Goal: Transaction & Acquisition: Purchase product/service

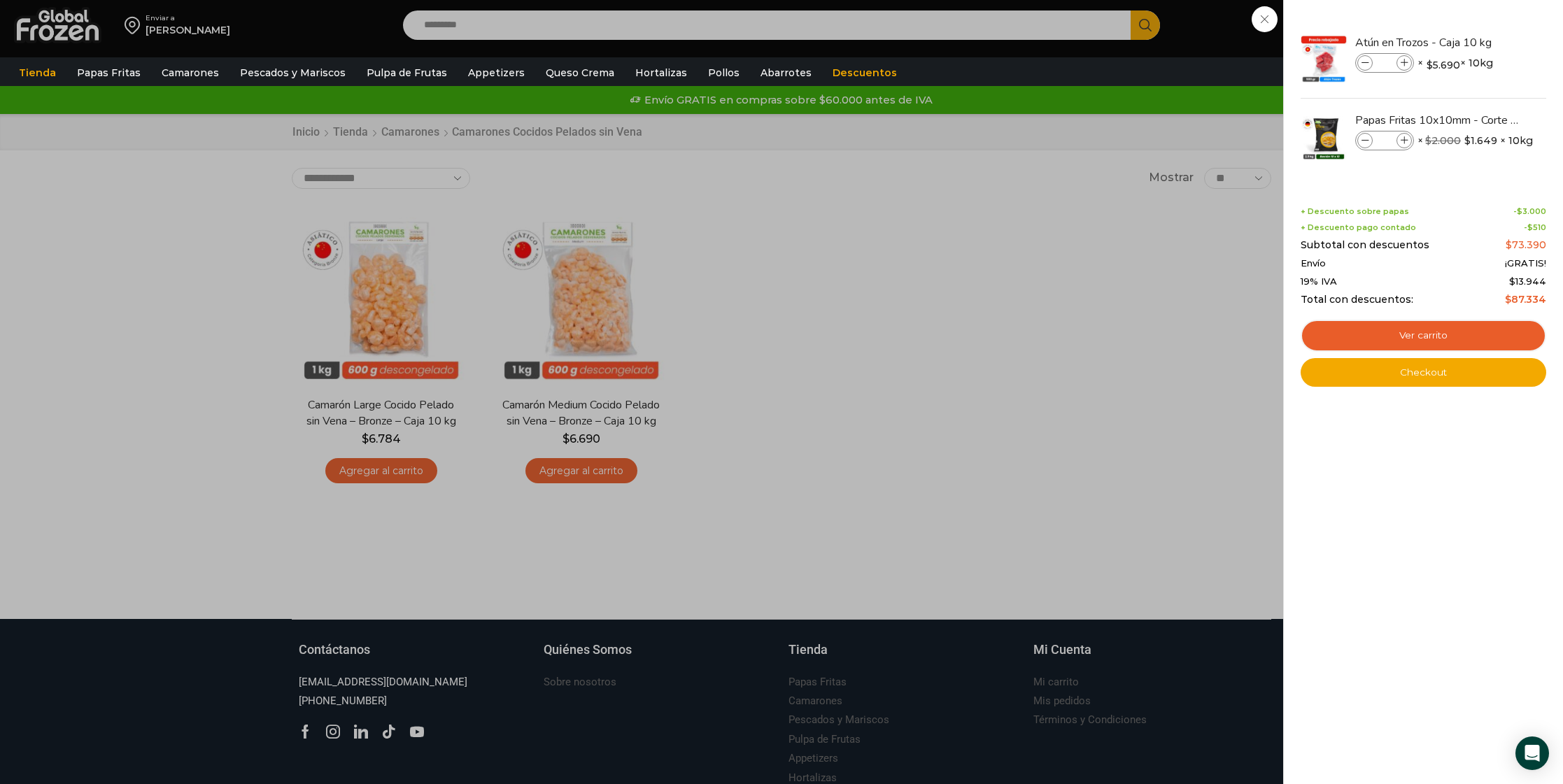
click at [1479, 42] on div "2 Carrito 2 2 Shopping Cart * $" at bounding box center [1514, 25] width 70 height 33
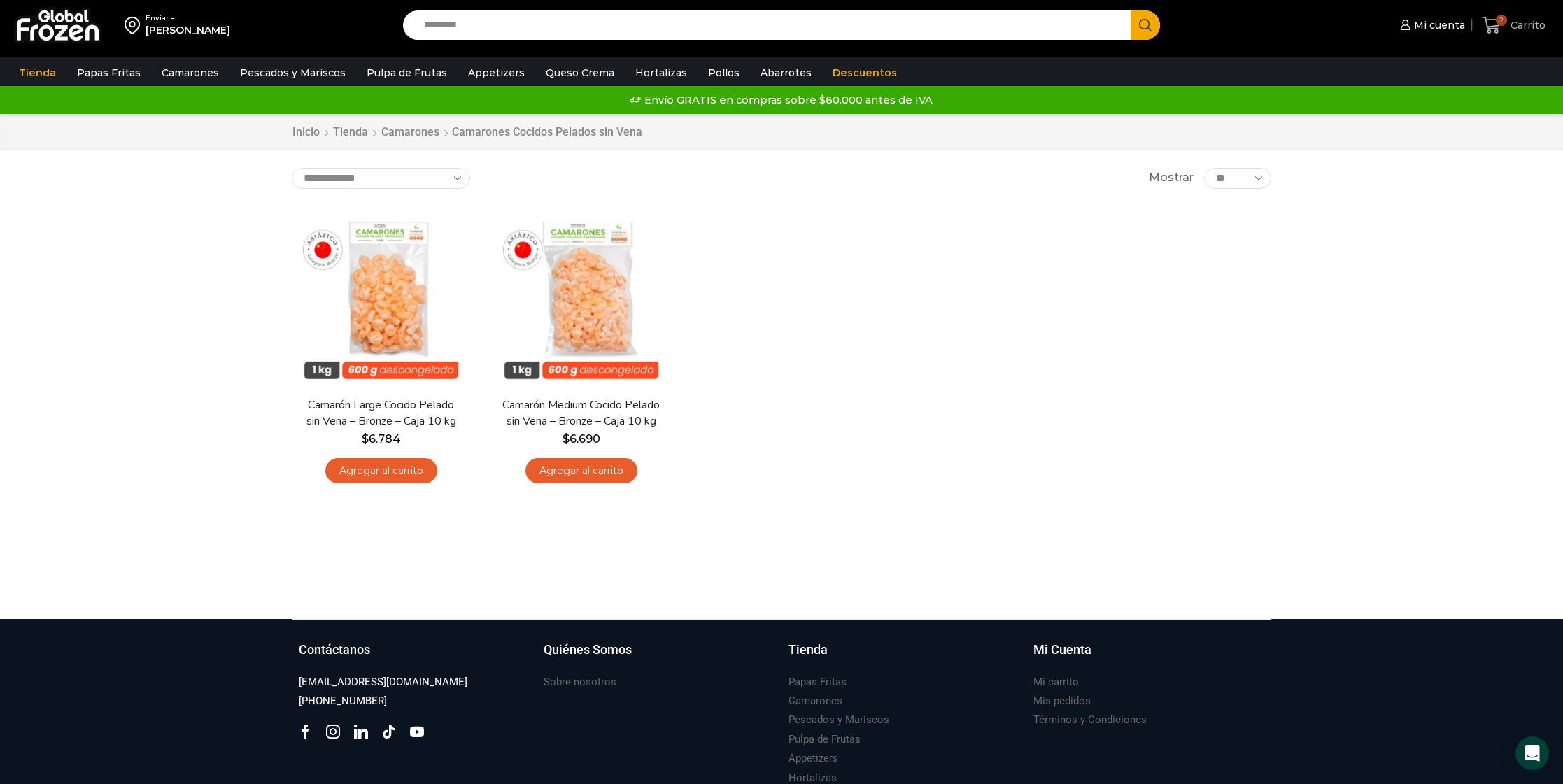
click at [1494, 24] on icon at bounding box center [1492, 26] width 19 height 19
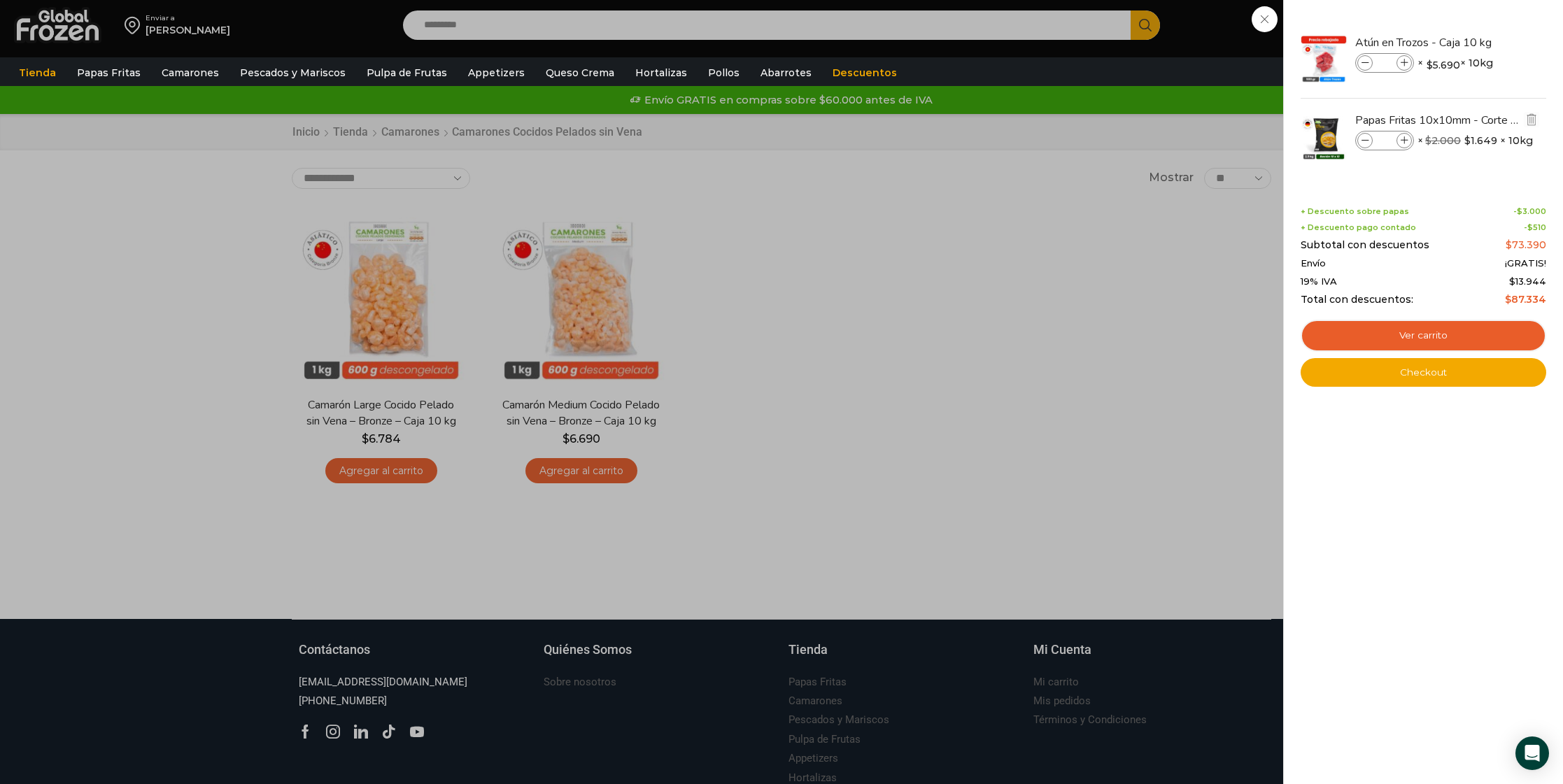
click at [1320, 138] on img at bounding box center [1324, 137] width 49 height 49
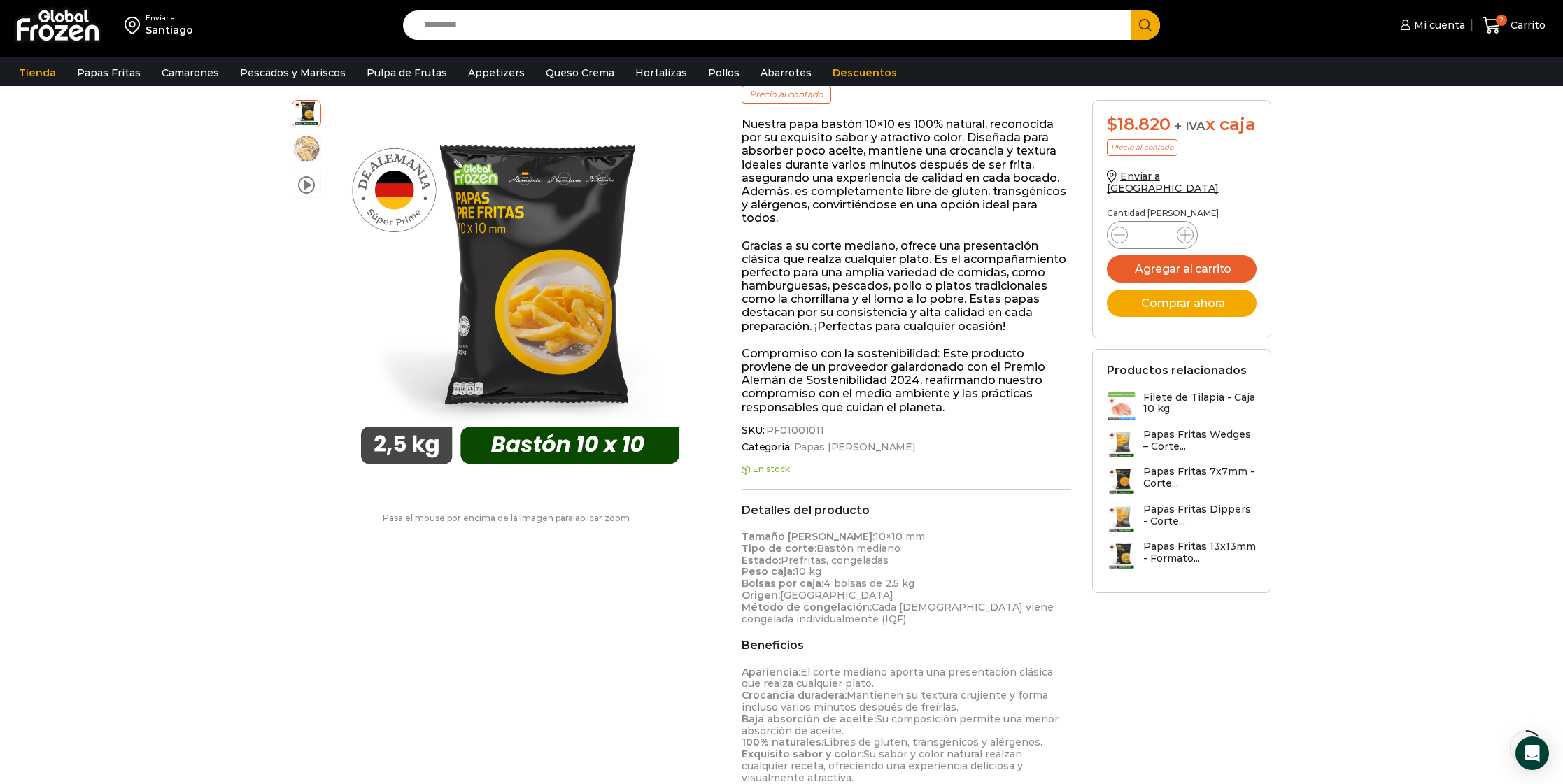
scroll to position [212, 0]
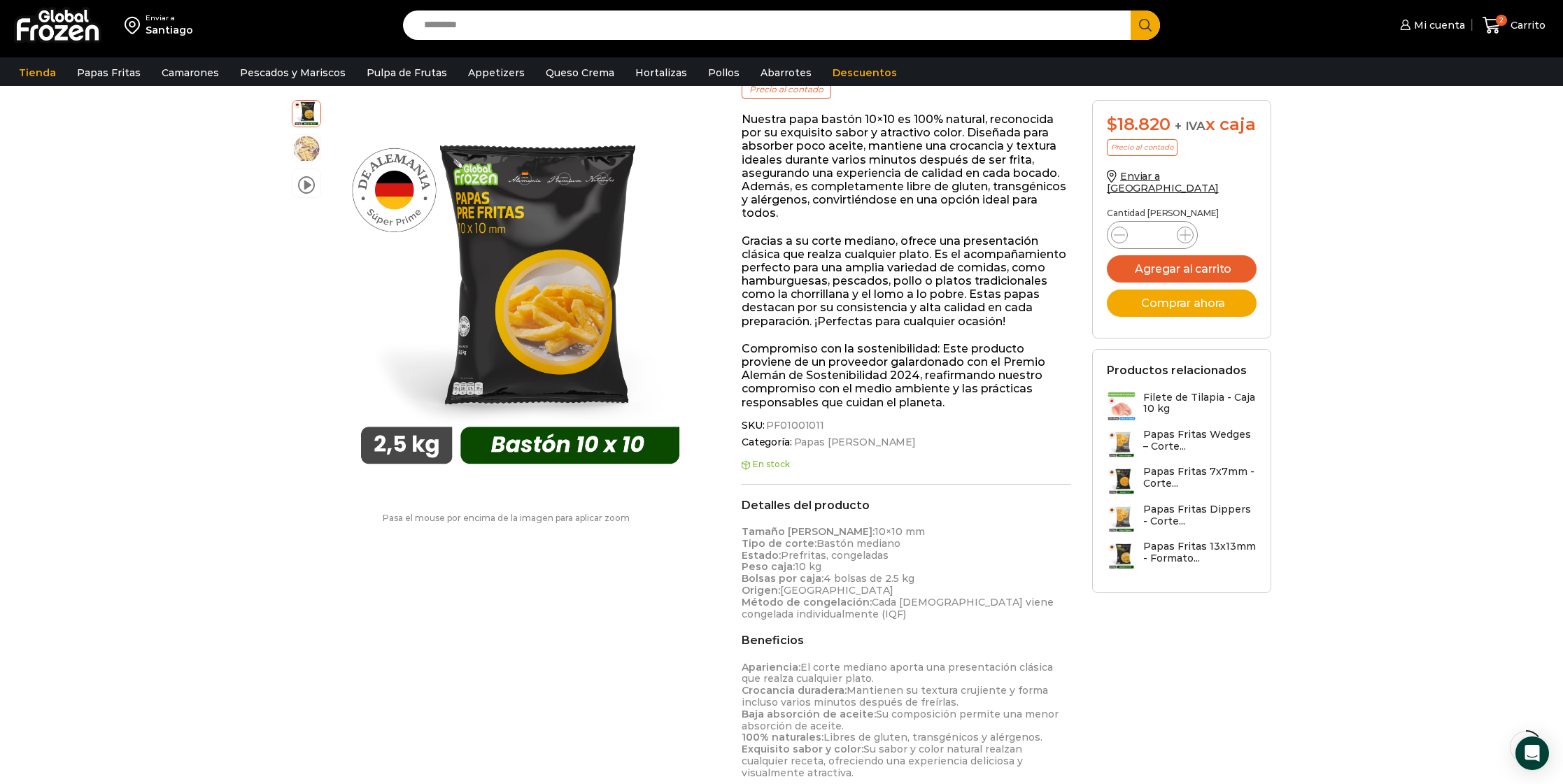
drag, startPoint x: 823, startPoint y: 560, endPoint x: 731, endPoint y: 557, distance: 92.0
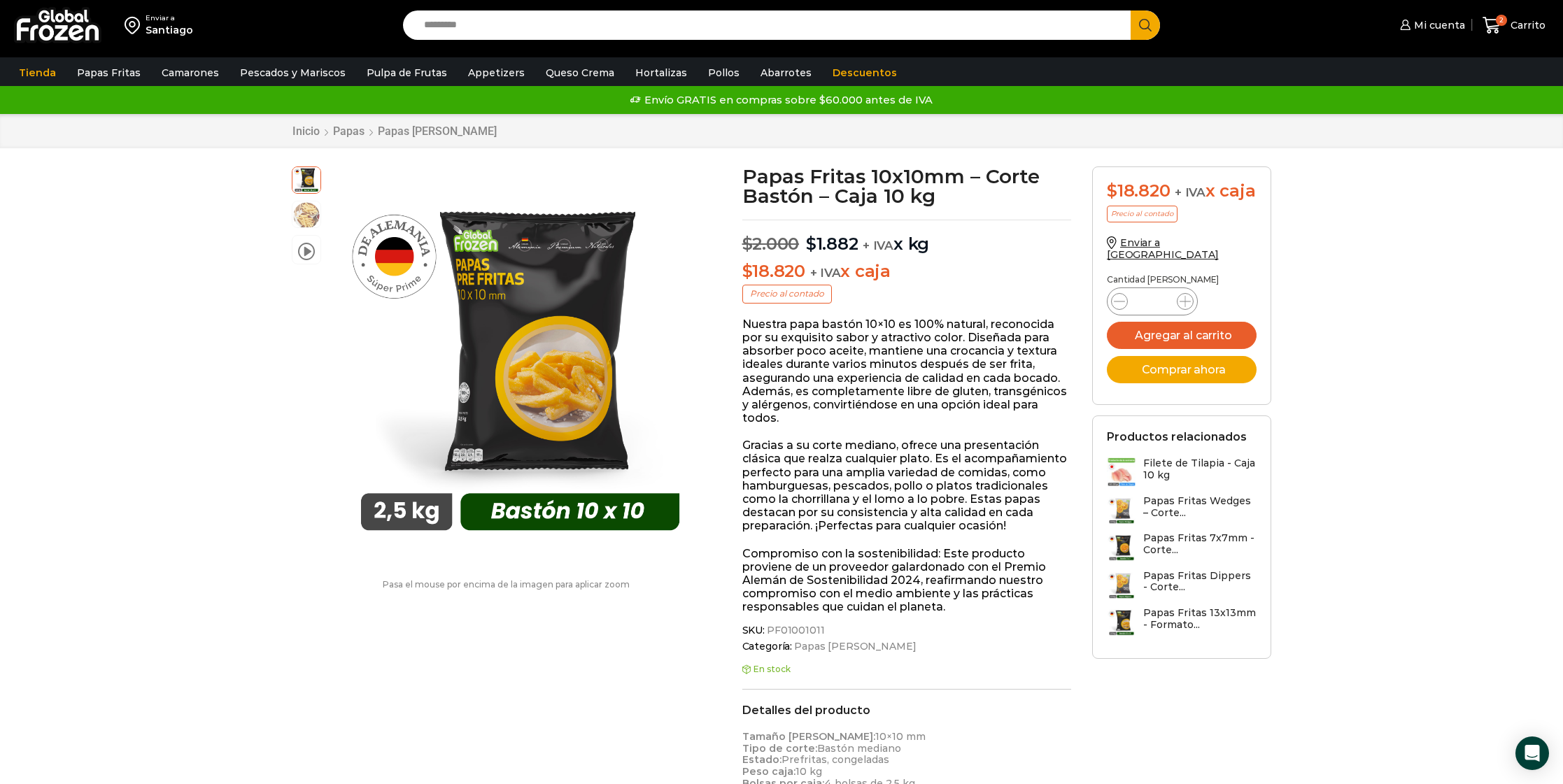
scroll to position [0, 0]
click at [1511, 25] on span "Carrito" at bounding box center [1526, 25] width 38 height 14
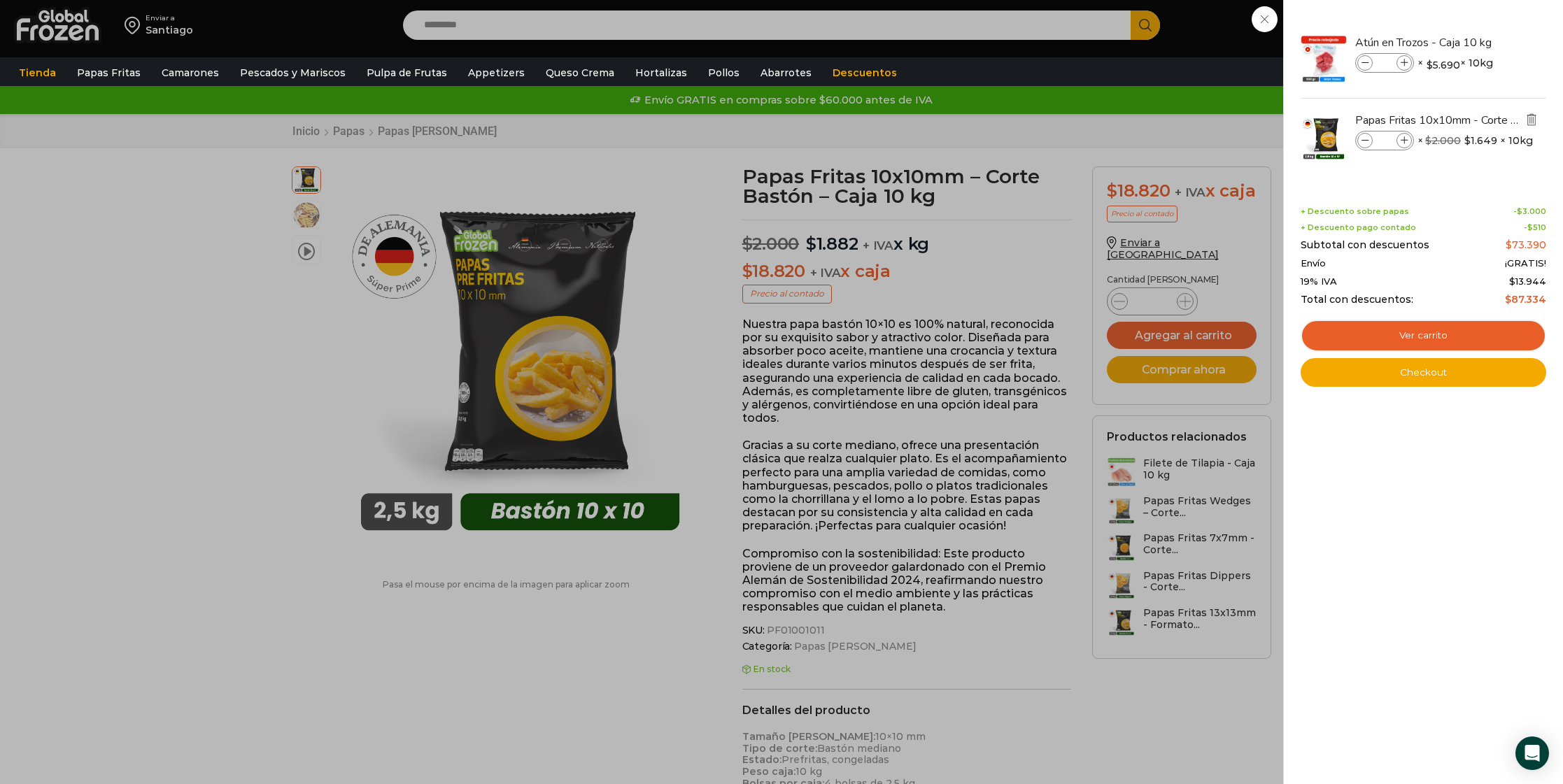
click at [1533, 118] on img "Eliminar Papas Fritas 10x10mm - Corte Bastón - Caja 10 kg del carrito" at bounding box center [1531, 119] width 13 height 13
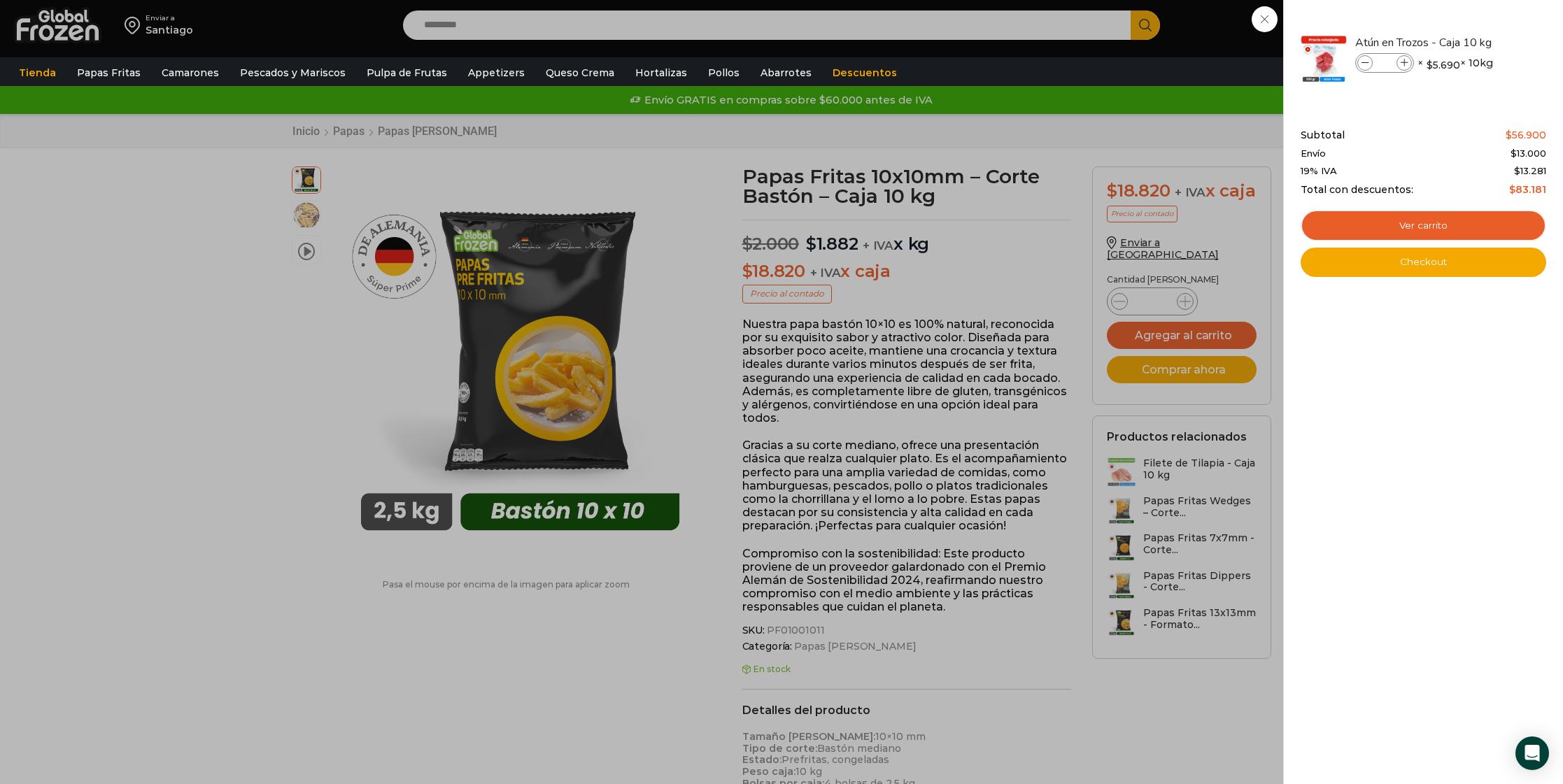
drag, startPoint x: 1185, startPoint y: 122, endPoint x: 1085, endPoint y: 112, distance: 100.5
click at [1479, 42] on div "1 Carrito 1 1 Shopping Cart *" at bounding box center [1514, 25] width 70 height 33
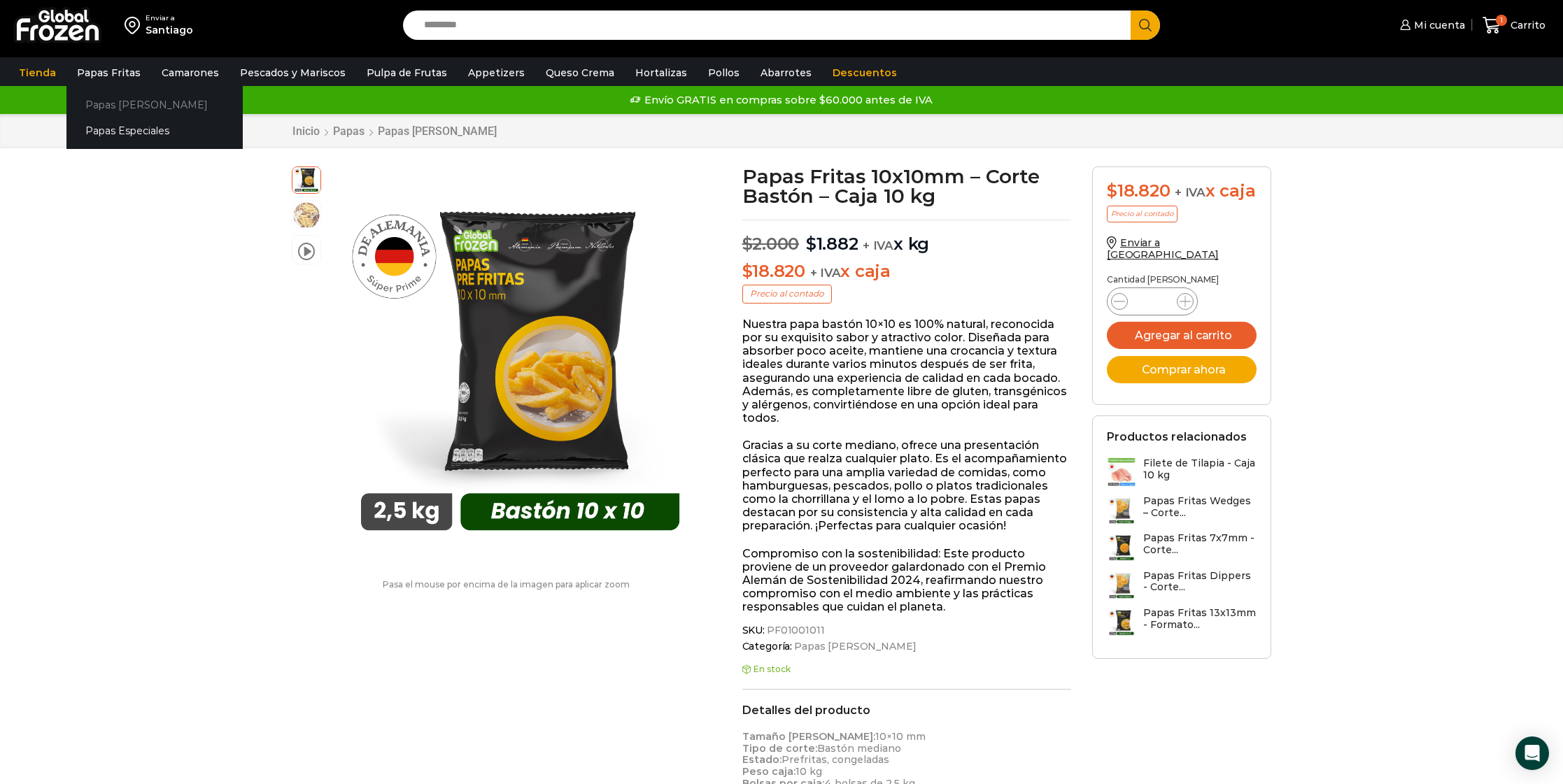
click at [129, 103] on link "Papas [PERSON_NAME]" at bounding box center [154, 104] width 176 height 26
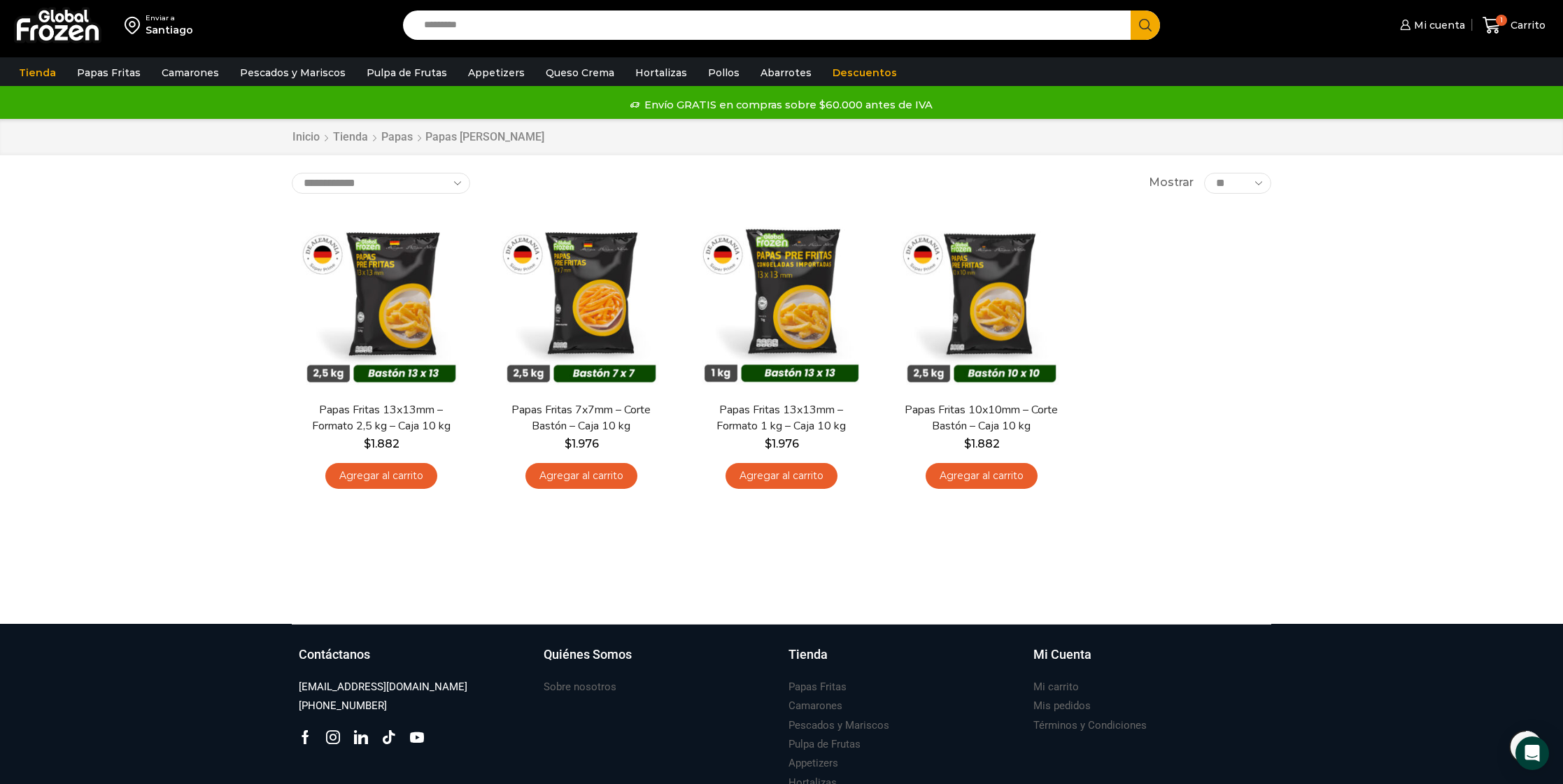
scroll to position [1, 0]
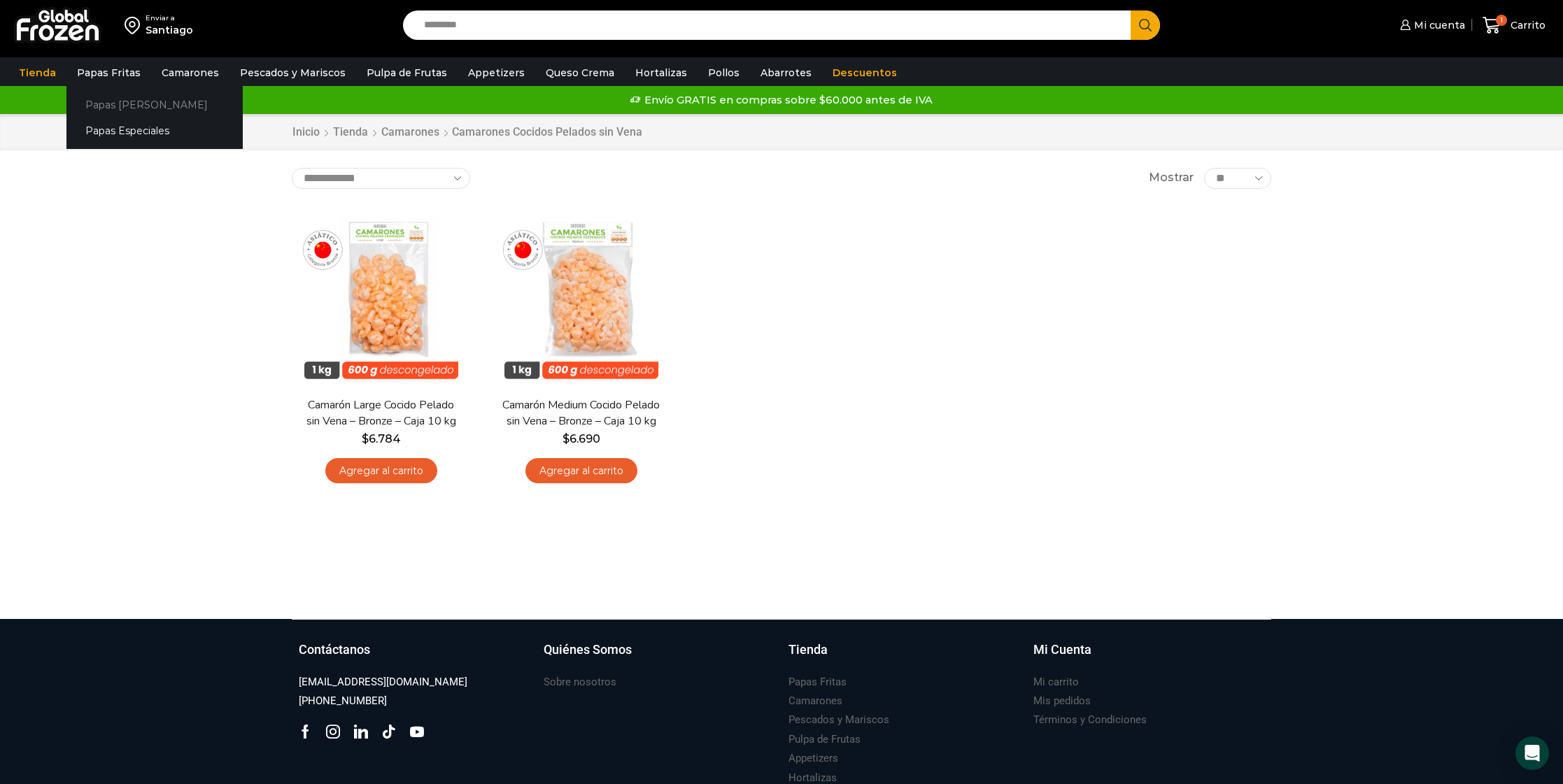
click at [113, 107] on link "Papas [PERSON_NAME]" at bounding box center [154, 104] width 176 height 26
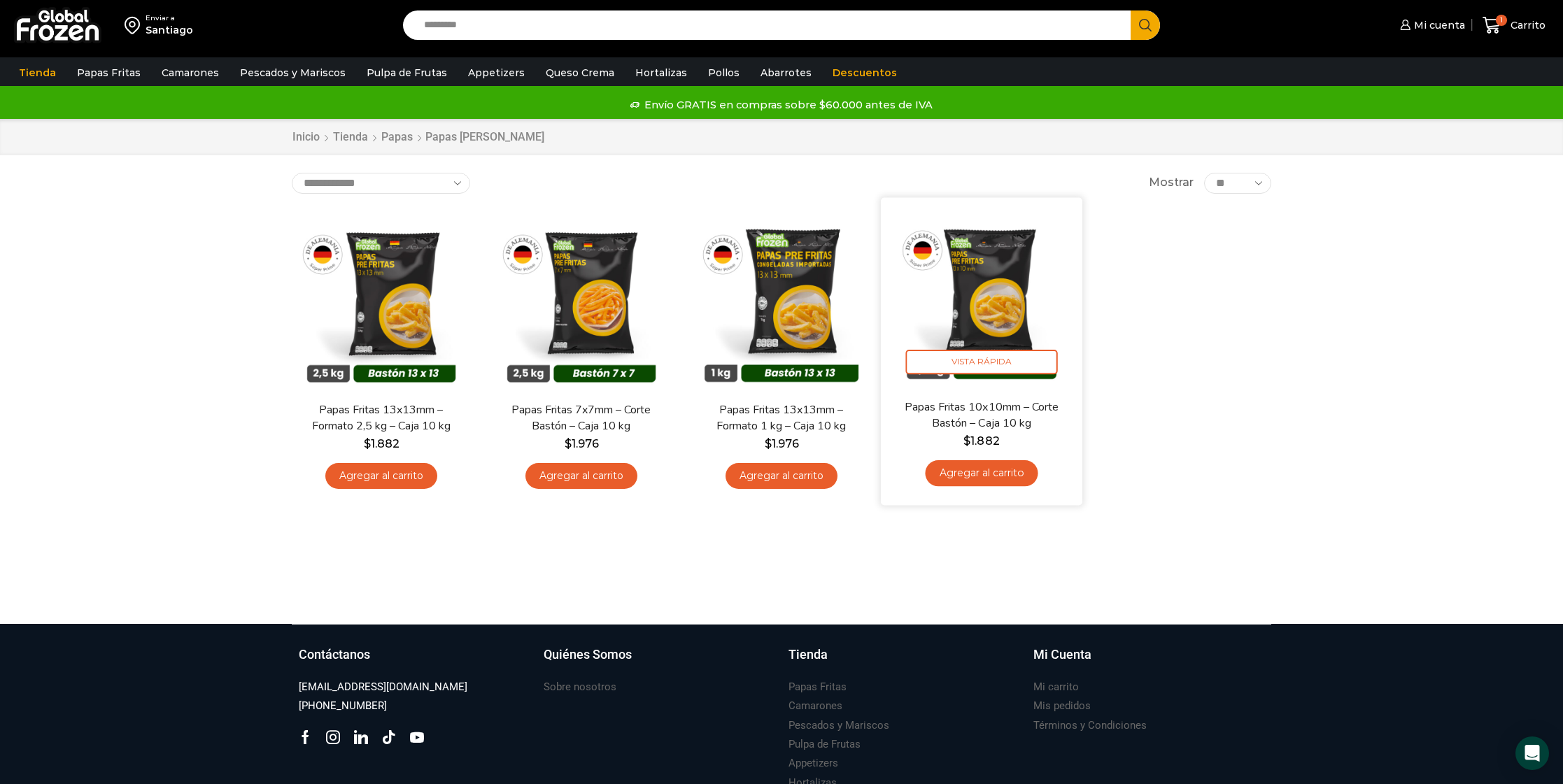
scroll to position [2, 0]
click at [980, 299] on img at bounding box center [981, 297] width 180 height 180
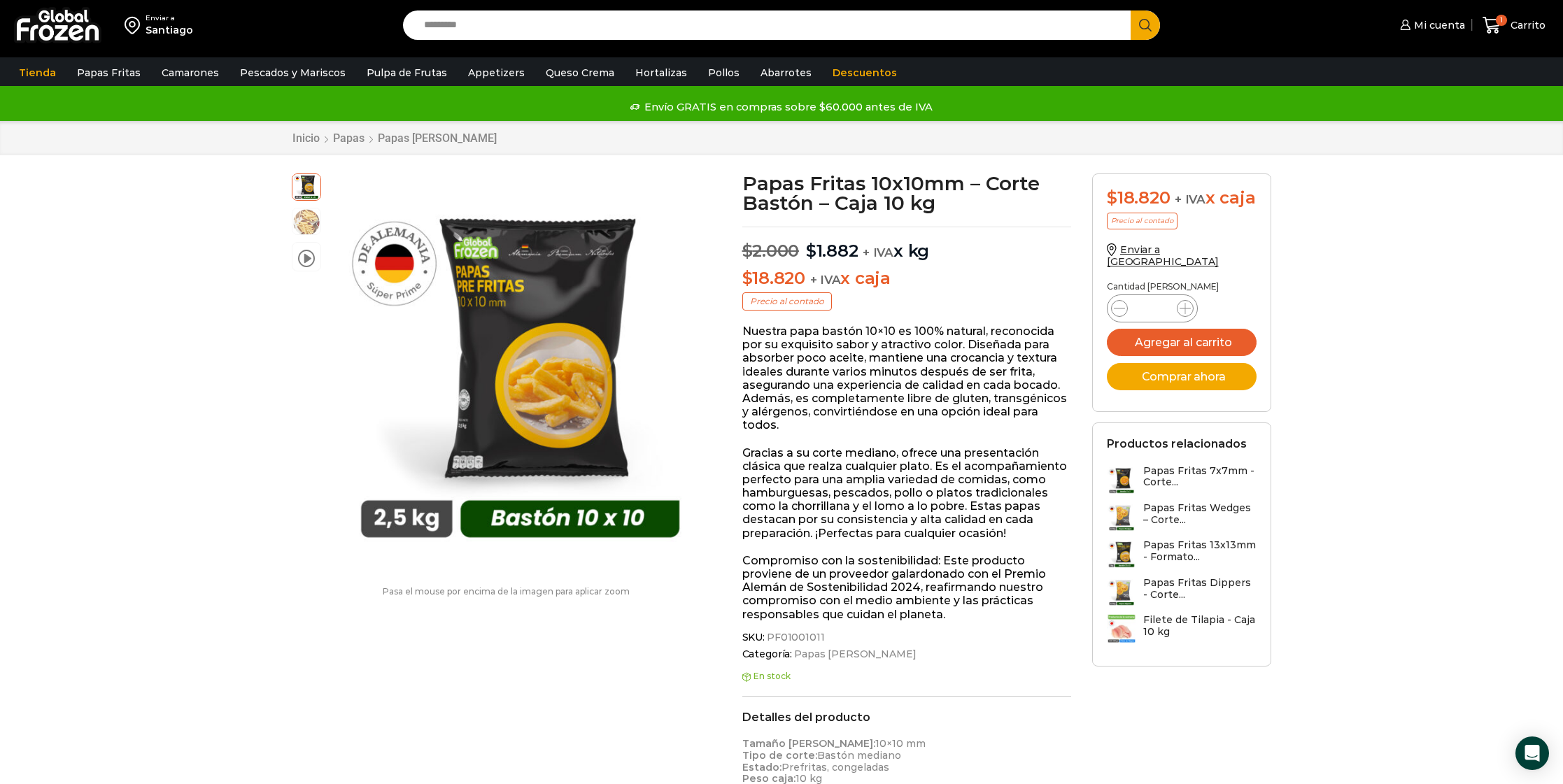
scroll to position [1, 0]
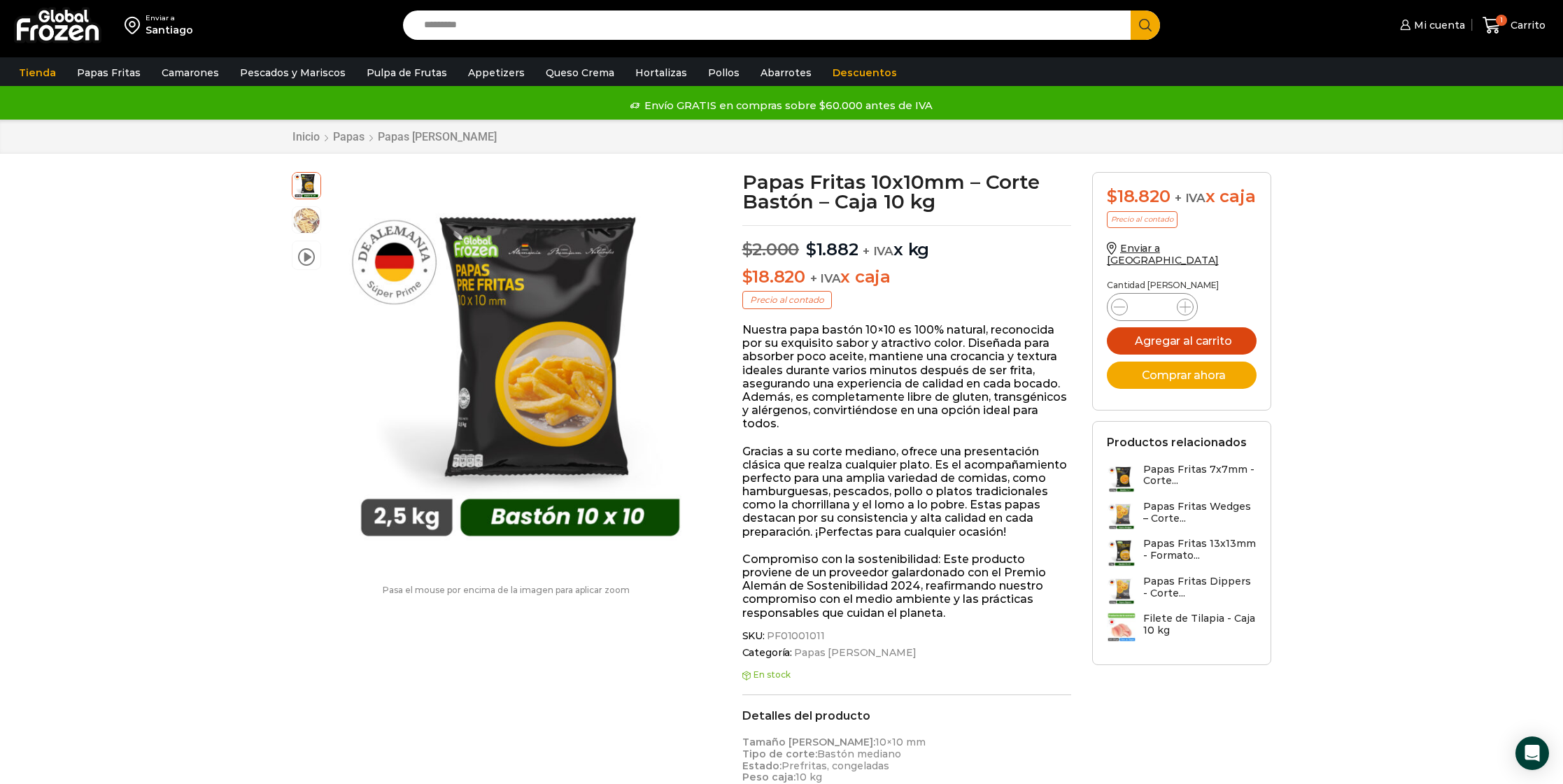
click at [1159, 355] on button "Agregar al carrito" at bounding box center [1181, 341] width 150 height 27
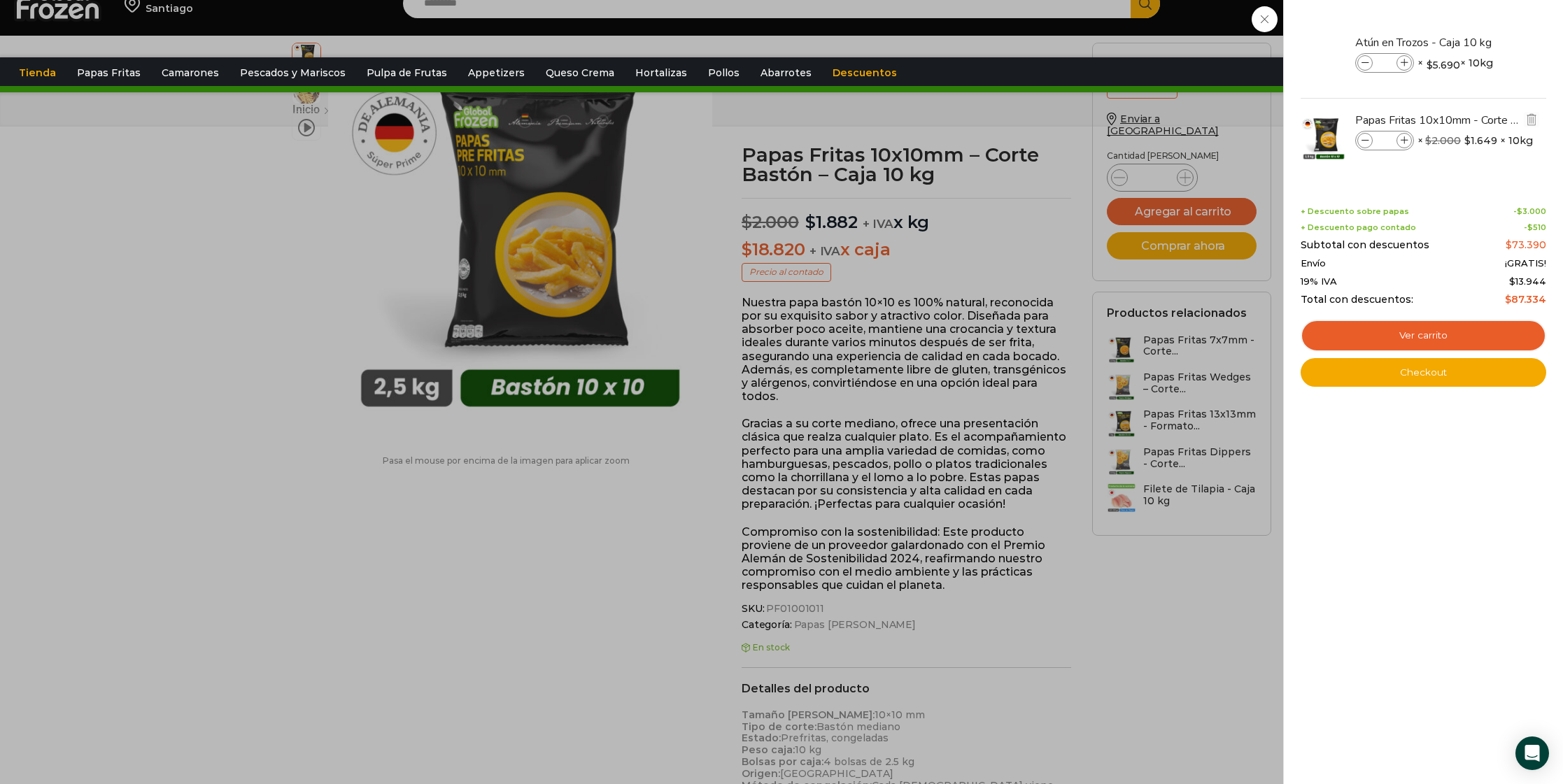
scroll to position [7, 0]
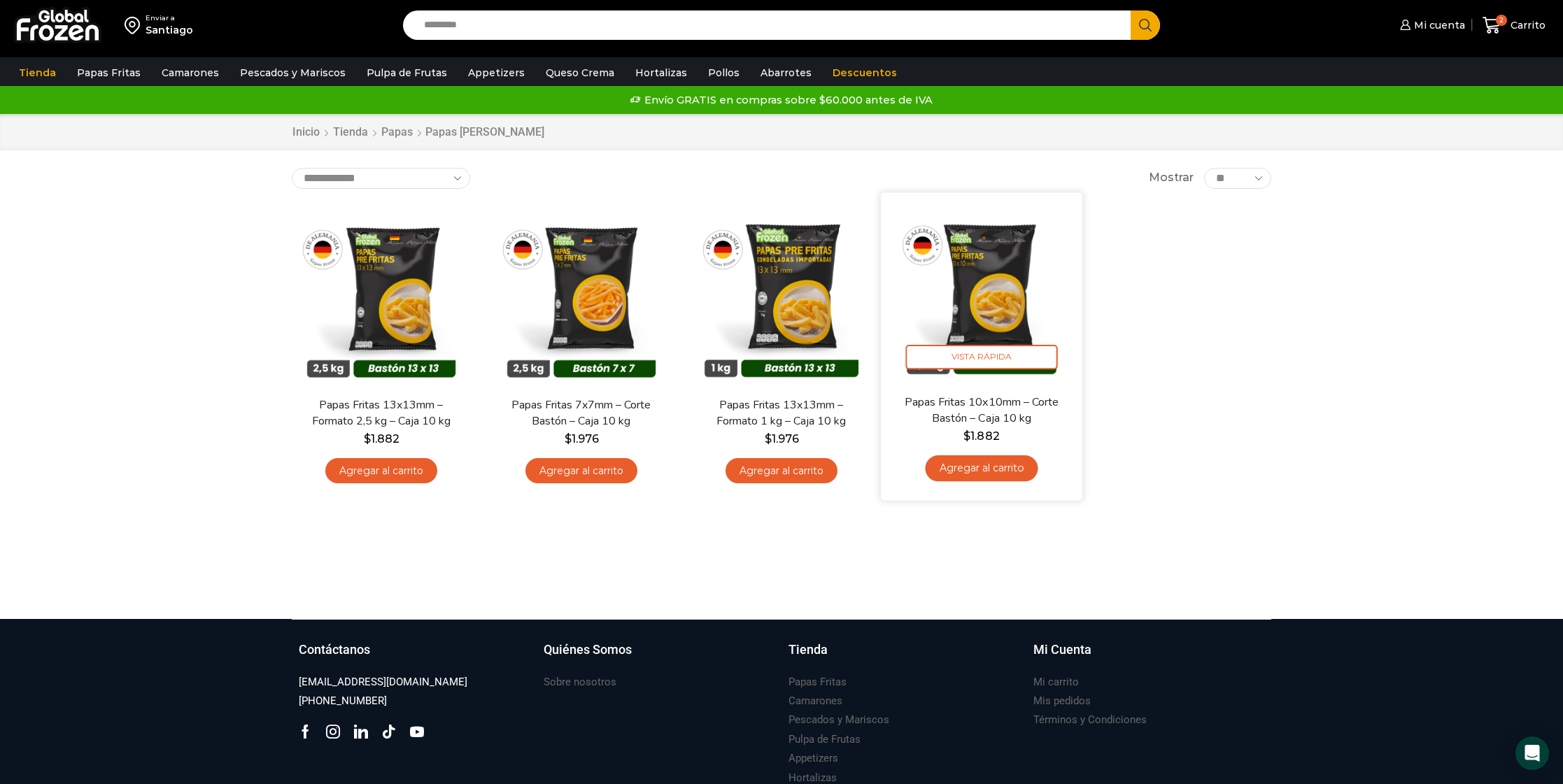
drag, startPoint x: 1242, startPoint y: 332, endPoint x: 997, endPoint y: 328, distance: 245.0
click at [1240, 333] on div "En stock Vista Rápida Papas Fritas 13x13mm – Formato 2,5 kg – Caja 10 kg $ 1.88…" at bounding box center [782, 350] width 1000 height 306
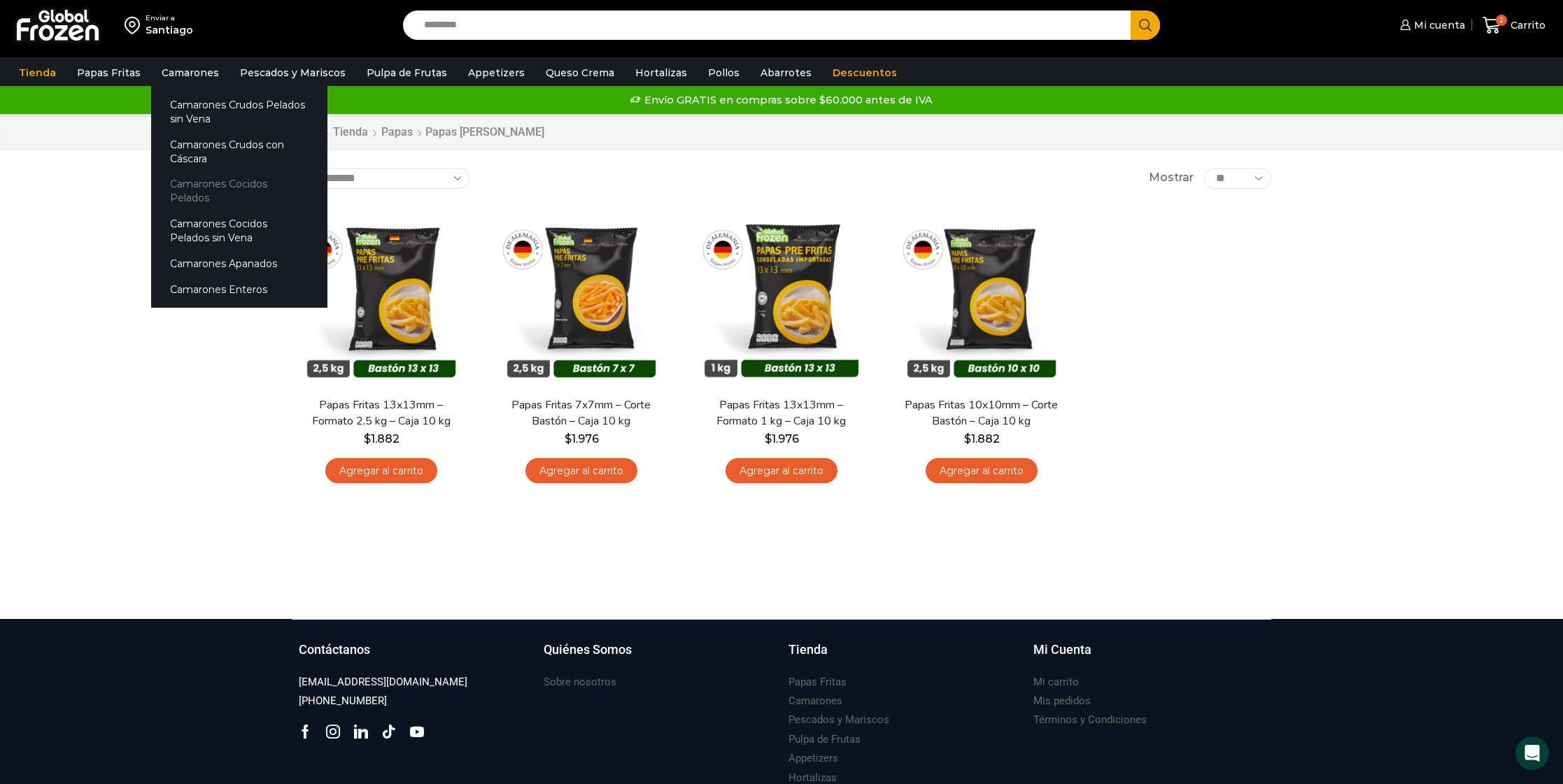
click at [209, 186] on link "Camarones Cocidos Pelados" at bounding box center [239, 191] width 176 height 40
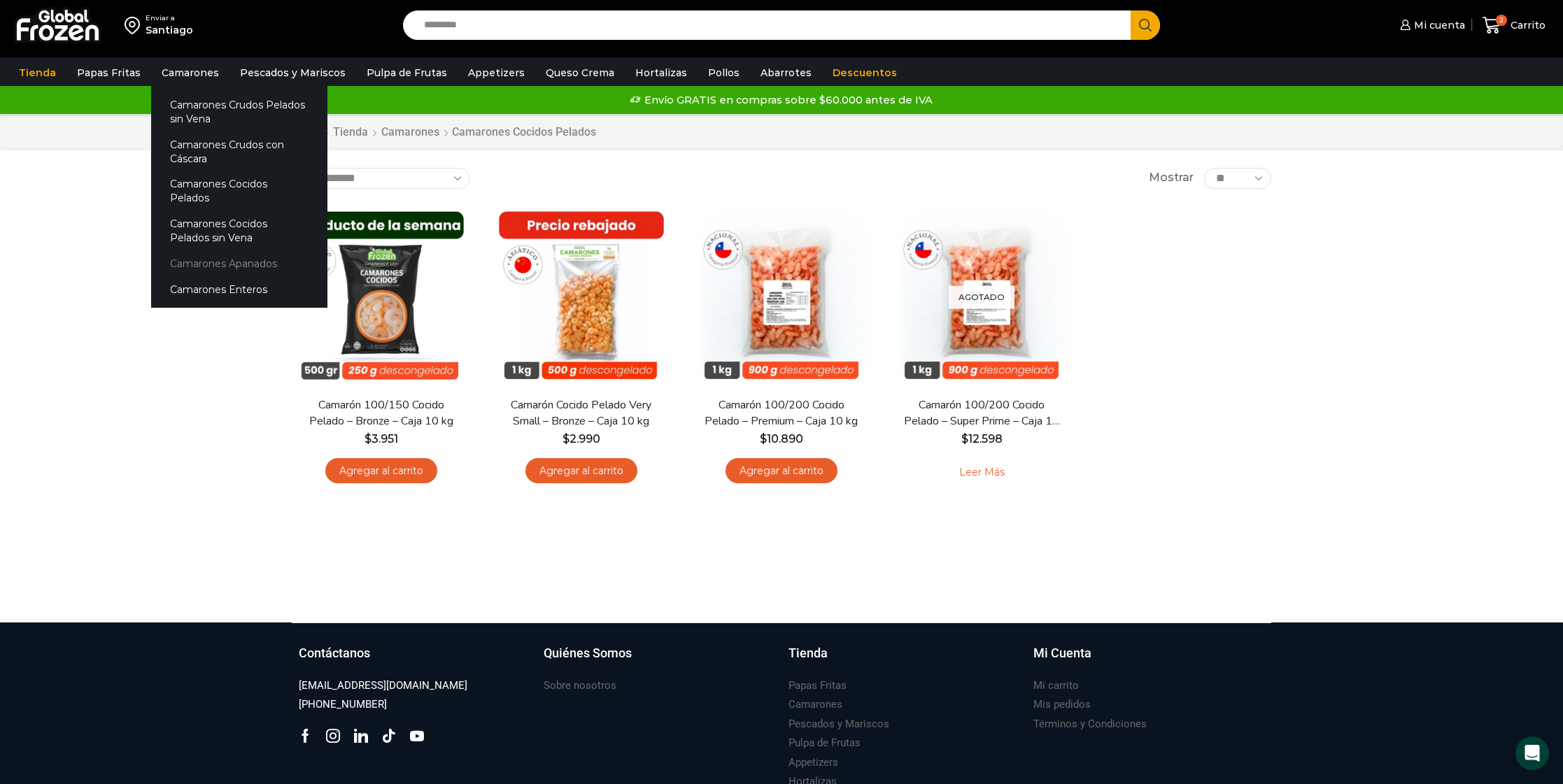
click at [220, 251] on link "Camarones Apanados" at bounding box center [239, 264] width 176 height 26
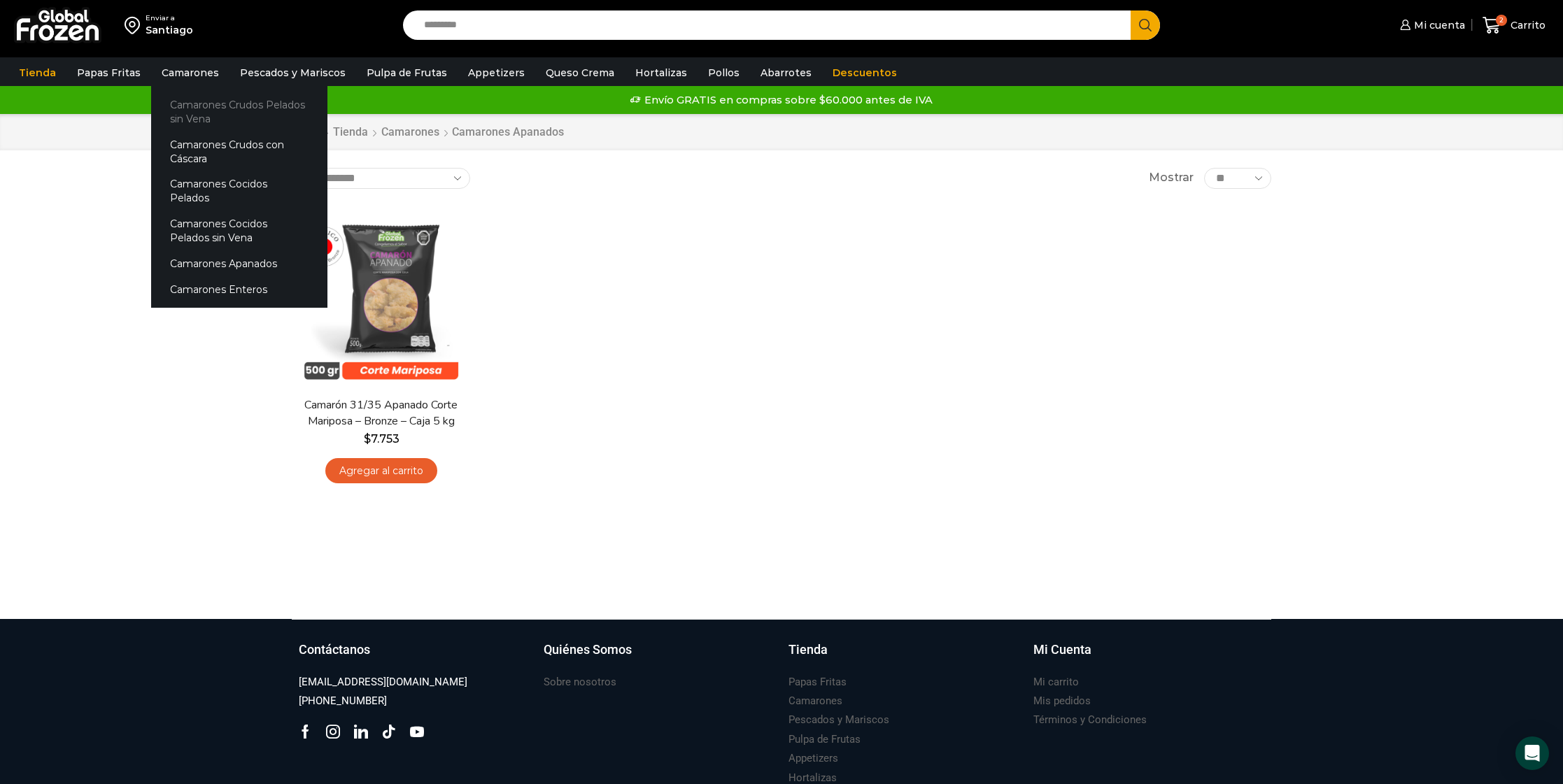
click at [189, 121] on link "Camarones Crudos Pelados sin Vena" at bounding box center [239, 111] width 176 height 40
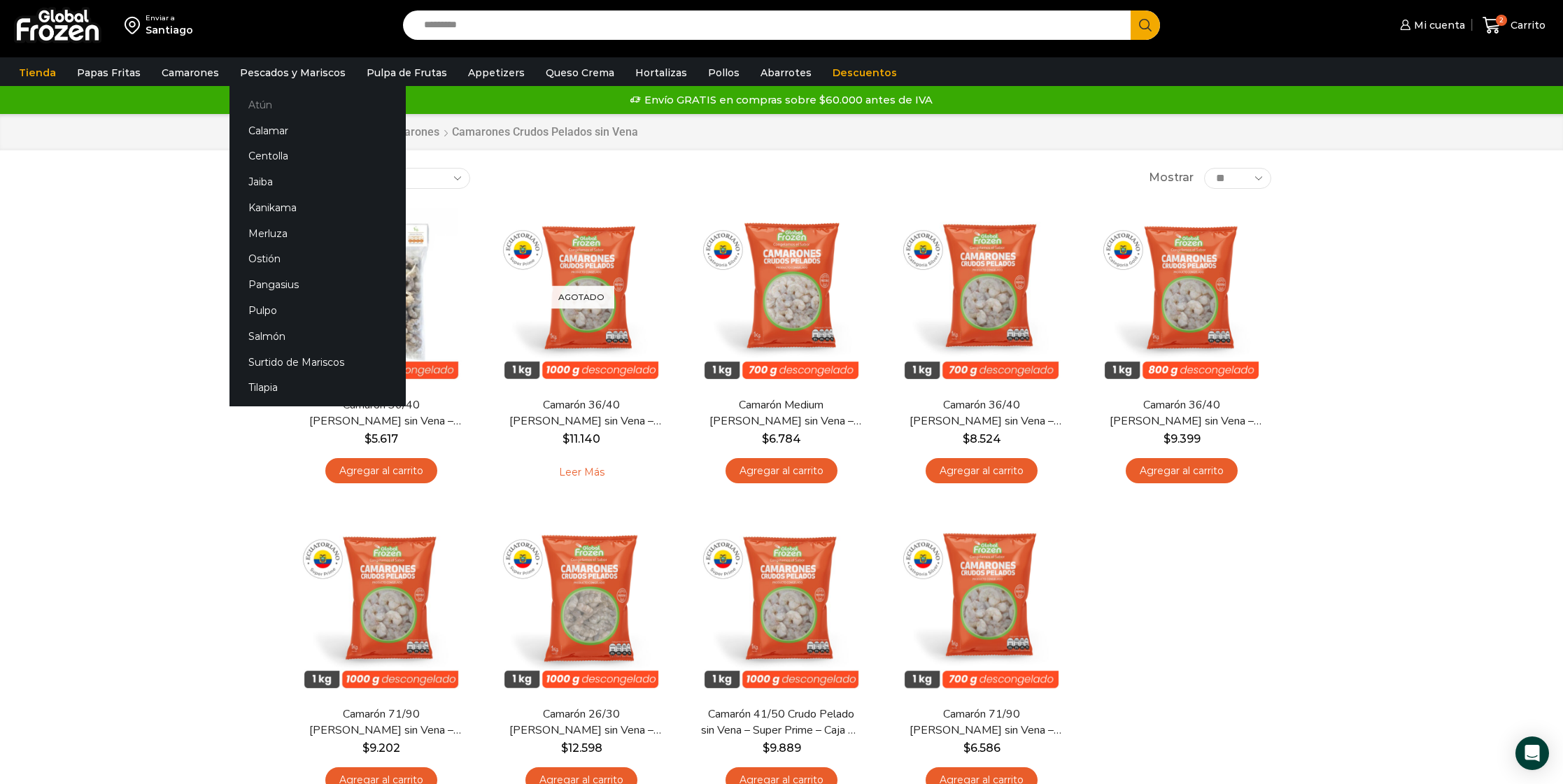
click at [248, 108] on link "Atún" at bounding box center [317, 104] width 176 height 26
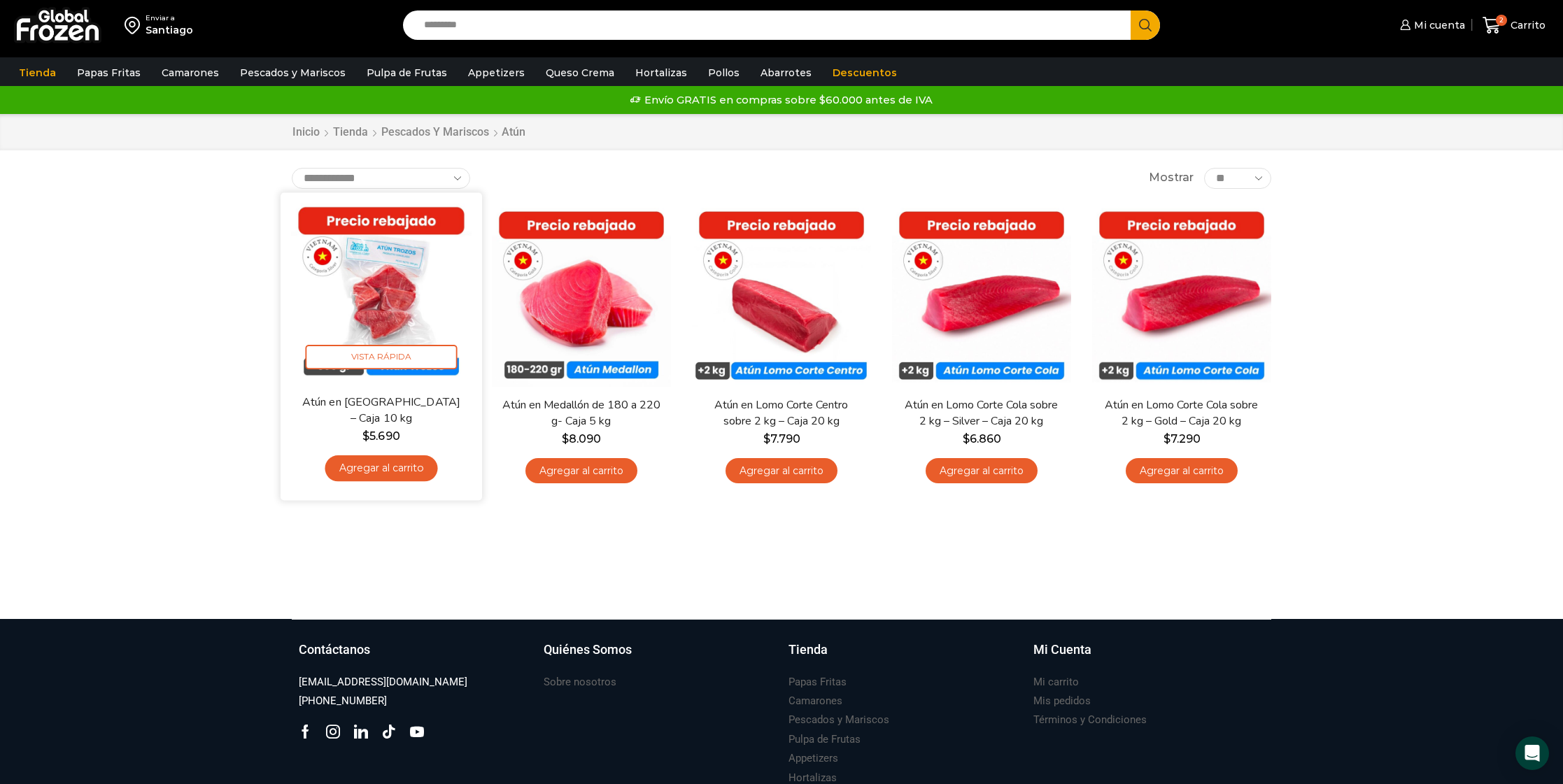
click at [384, 299] on img at bounding box center [381, 292] width 180 height 180
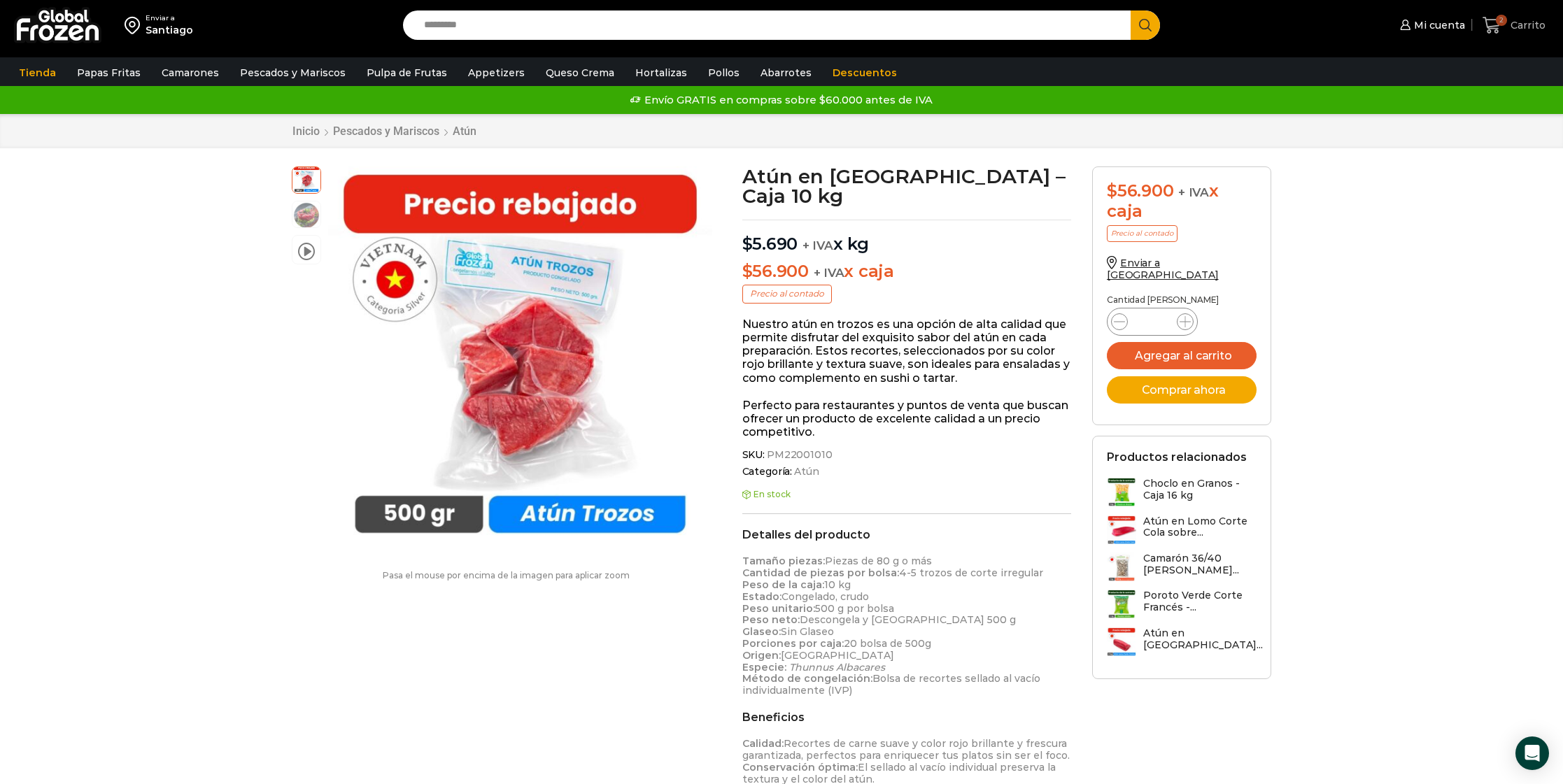
click at [1500, 25] on span "2" at bounding box center [1501, 20] width 11 height 11
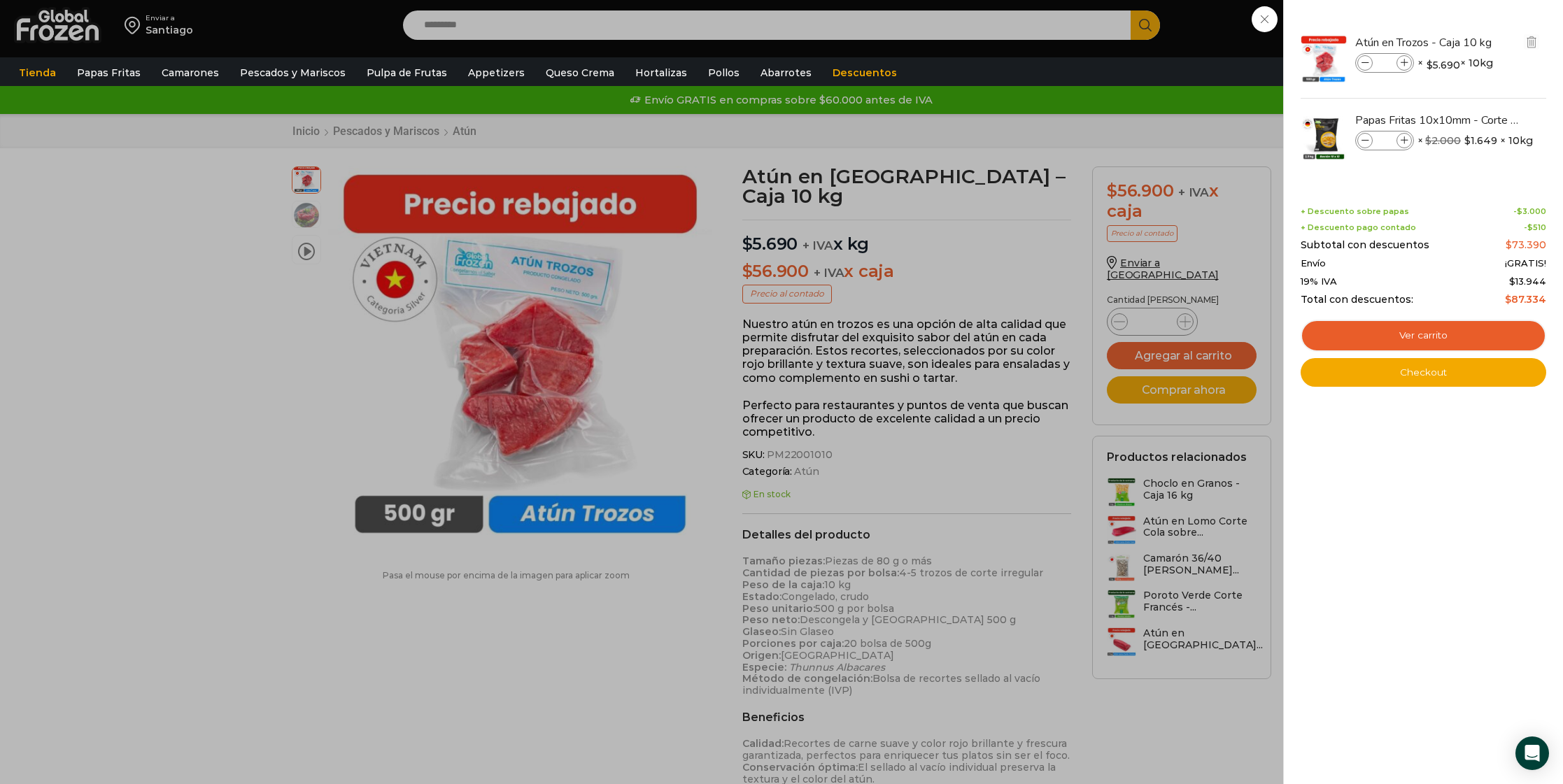
click at [1321, 63] on img at bounding box center [1324, 59] width 49 height 49
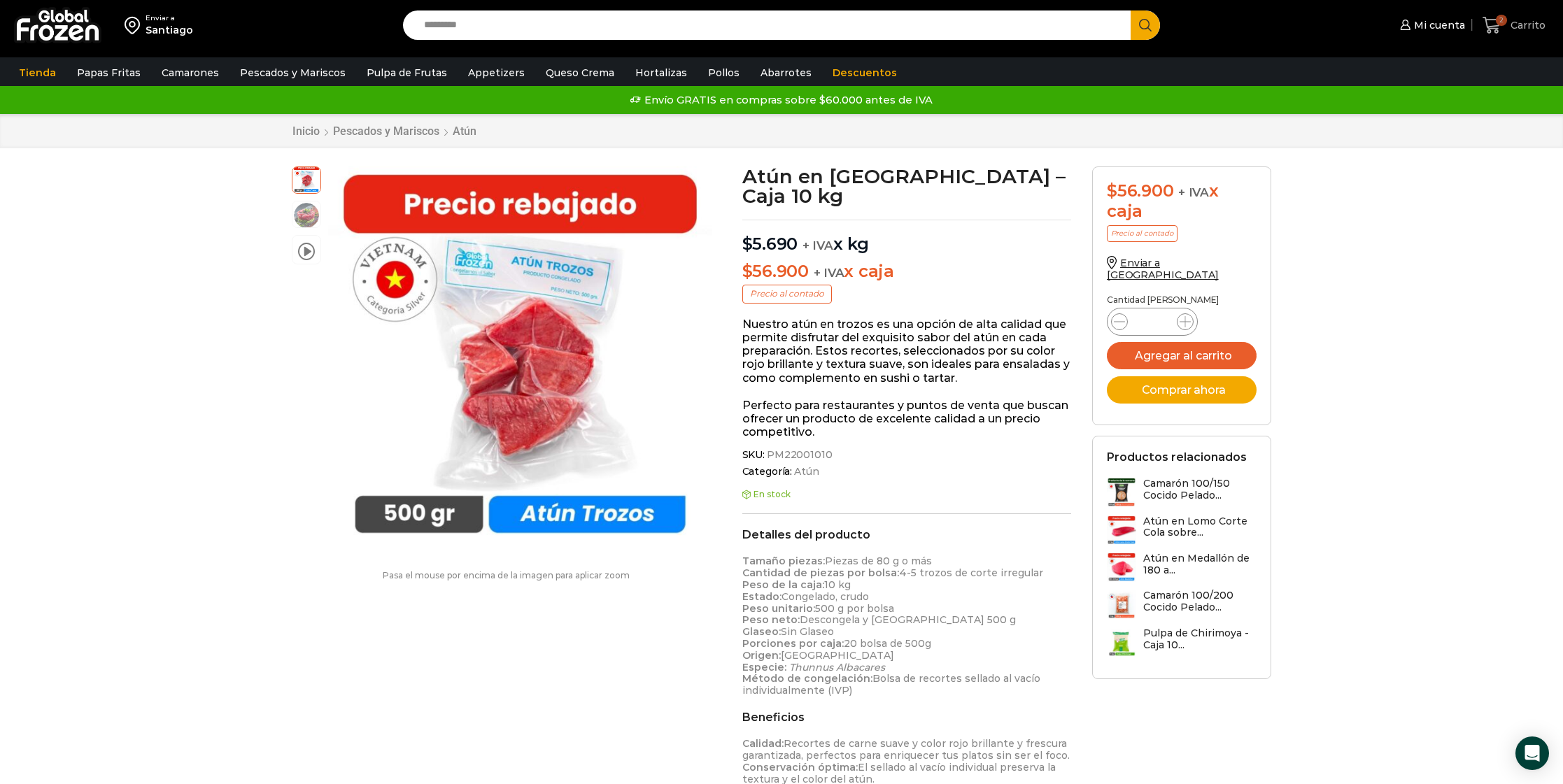
click at [1502, 29] on span "2" at bounding box center [1494, 26] width 24 height 19
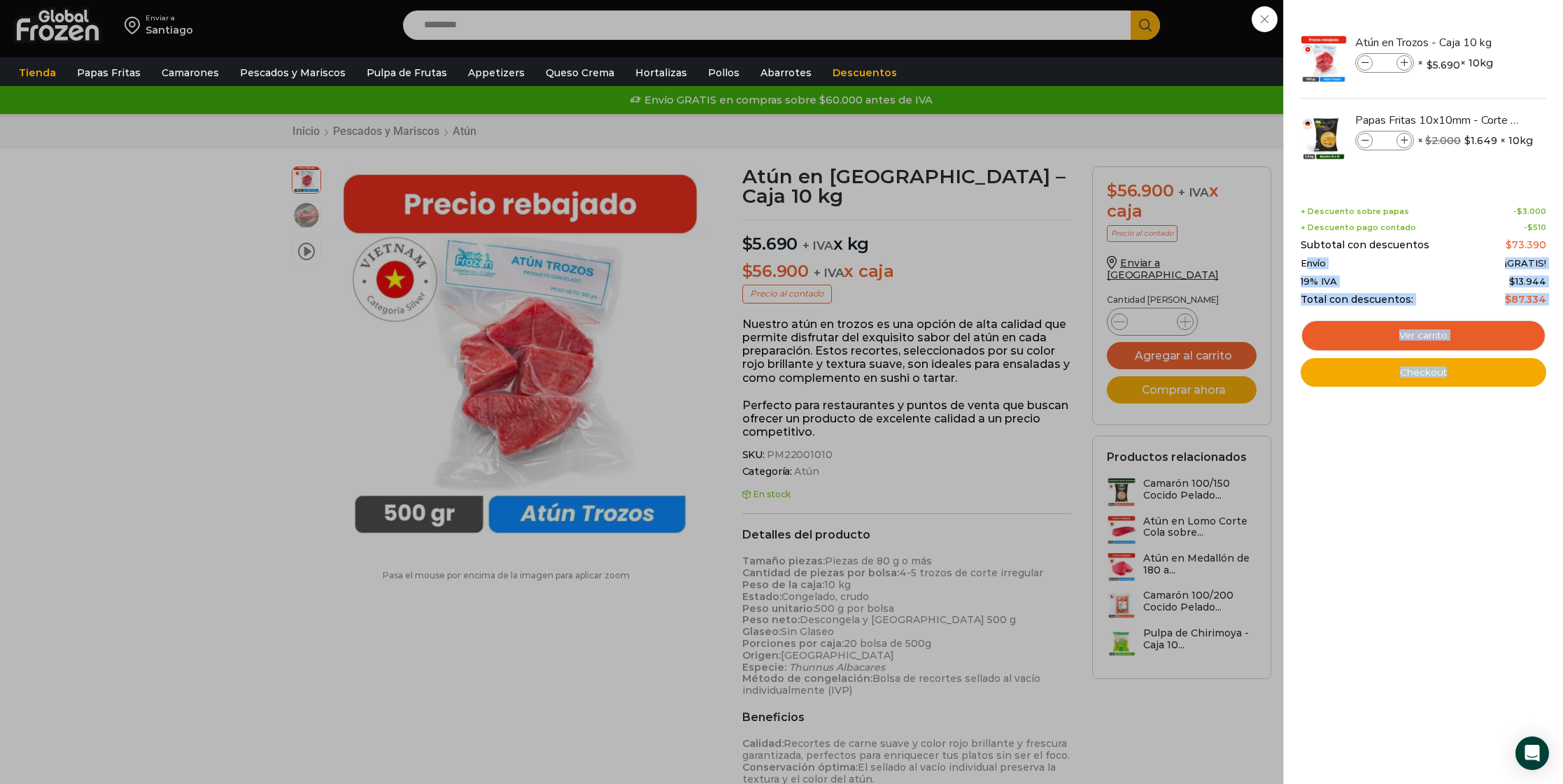
drag, startPoint x: 1319, startPoint y: 261, endPoint x: 1550, endPoint y: 274, distance: 231.4
click at [1553, 263] on div "2 Shopping Cart Atún en Trozos - Caja 10 kg Atún en Trozos - Caja 10 kg cantida…" at bounding box center [1423, 392] width 280 height 784
drag, startPoint x: 1534, startPoint y: 496, endPoint x: 1526, endPoint y: 481, distance: 17.0
click at [1534, 495] on div "2 Shopping Cart Atún en Trozos - Caja 10 kg Atún en Trozos - Caja 10 kg cantida…" at bounding box center [1423, 392] width 245 height 742
click at [1534, 122] on img "Eliminar Papas Fritas 10x10mm - Corte Bastón - Caja 10 kg del carrito" at bounding box center [1531, 119] width 13 height 13
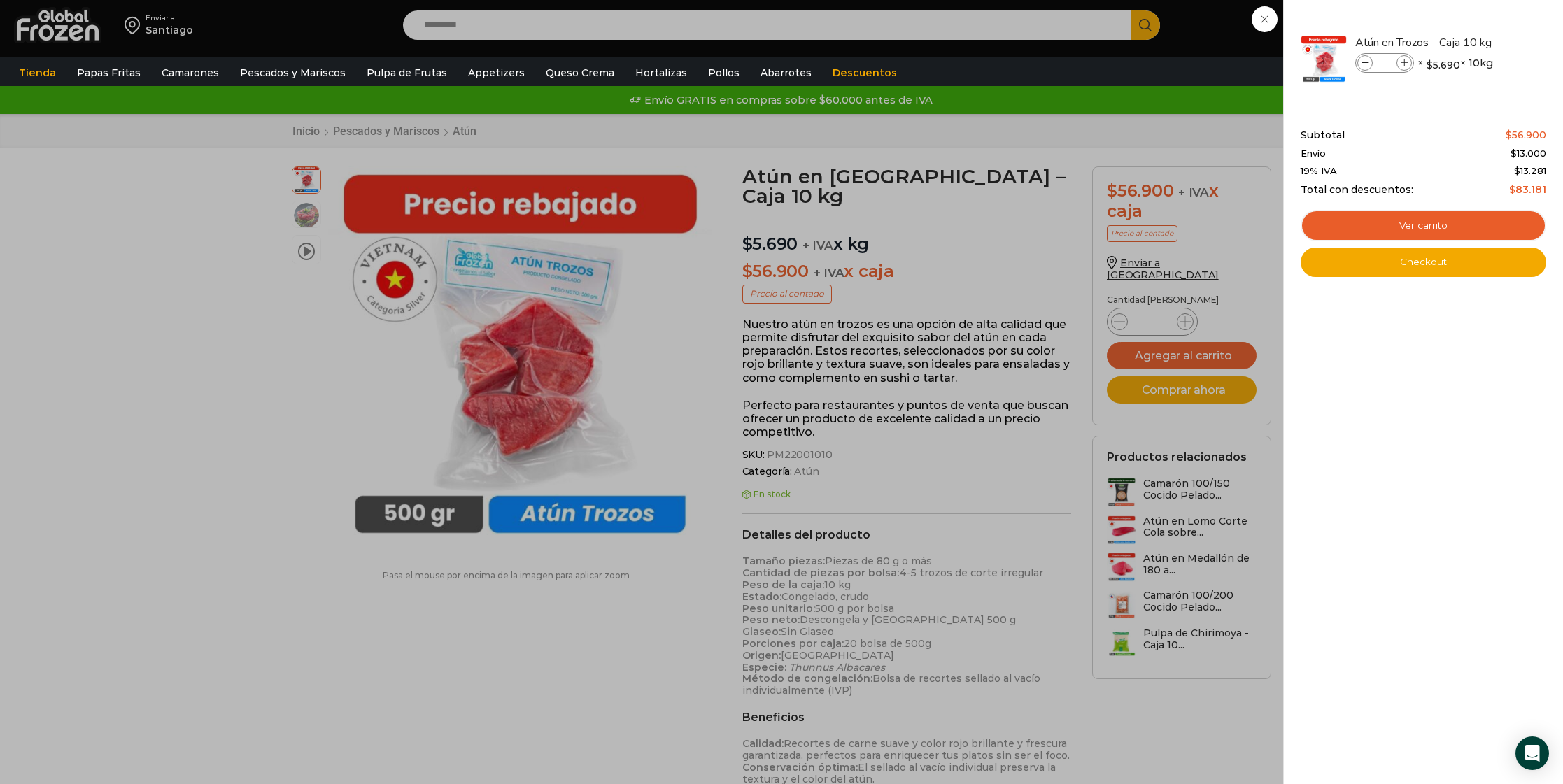
click at [1479, 42] on div "1 Carrito 1 1 Shopping Cart *" at bounding box center [1514, 25] width 70 height 33
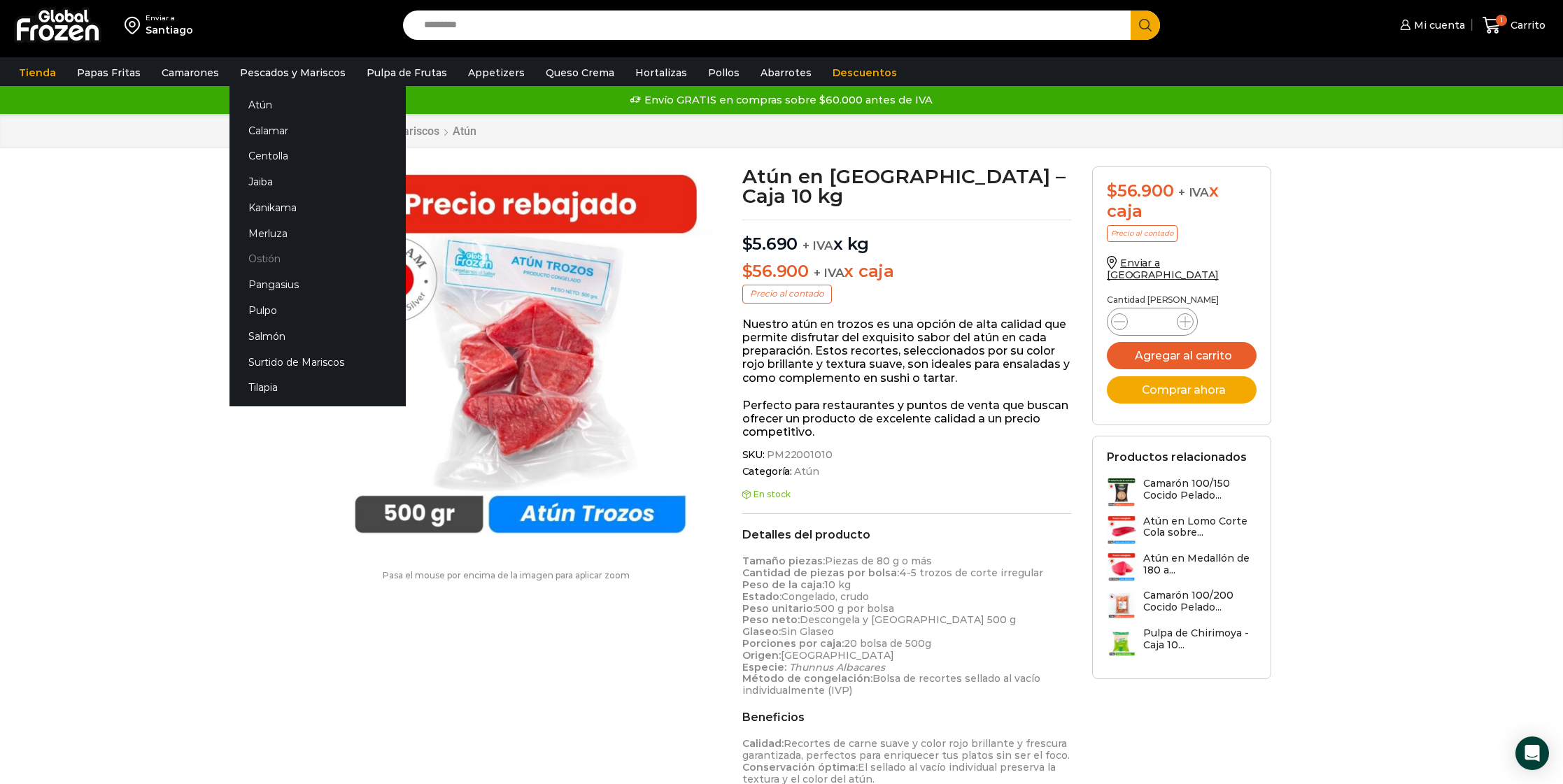
click at [265, 264] on link "Ostión" at bounding box center [317, 258] width 176 height 26
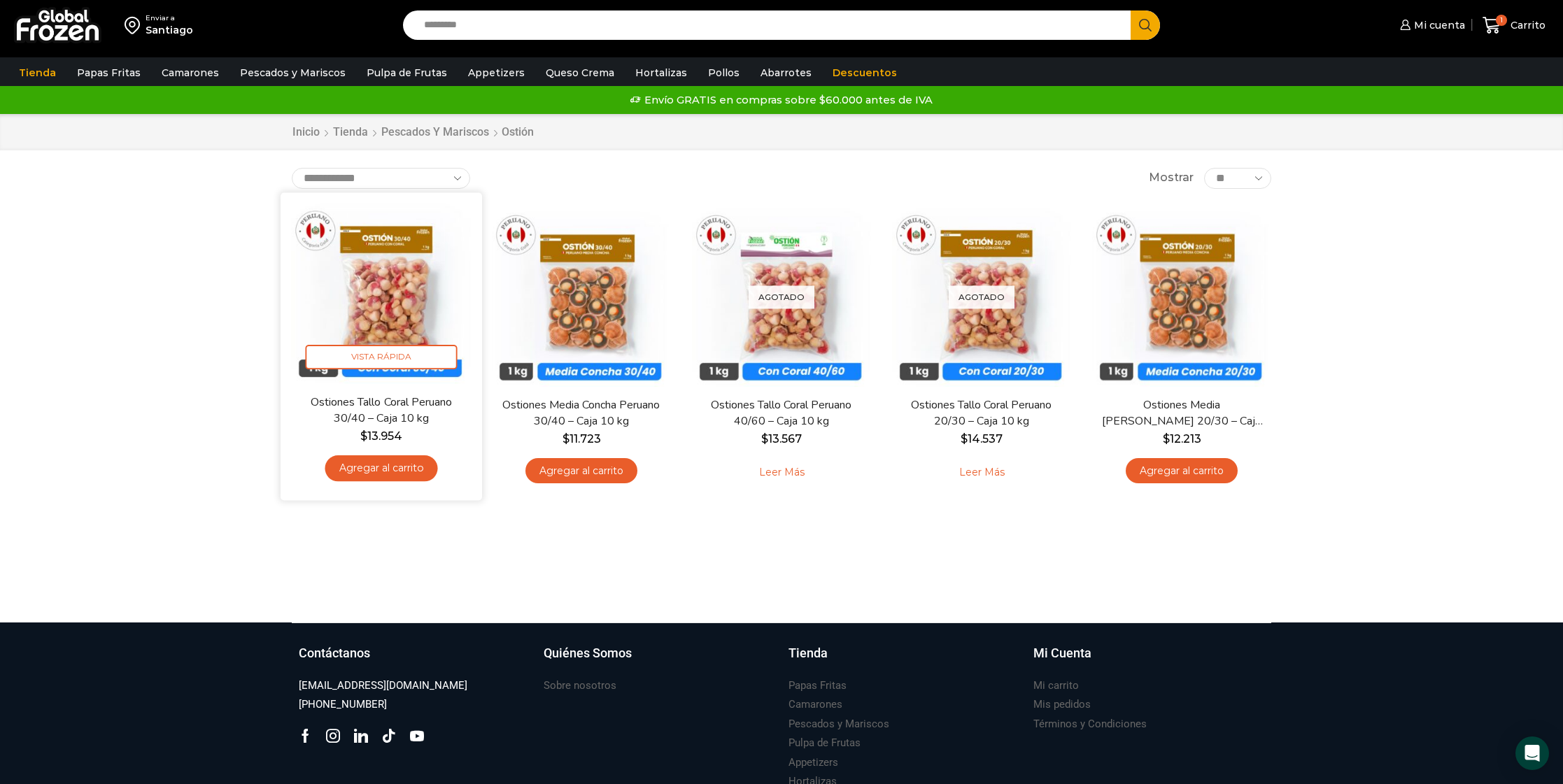
click at [412, 309] on img at bounding box center [381, 292] width 180 height 180
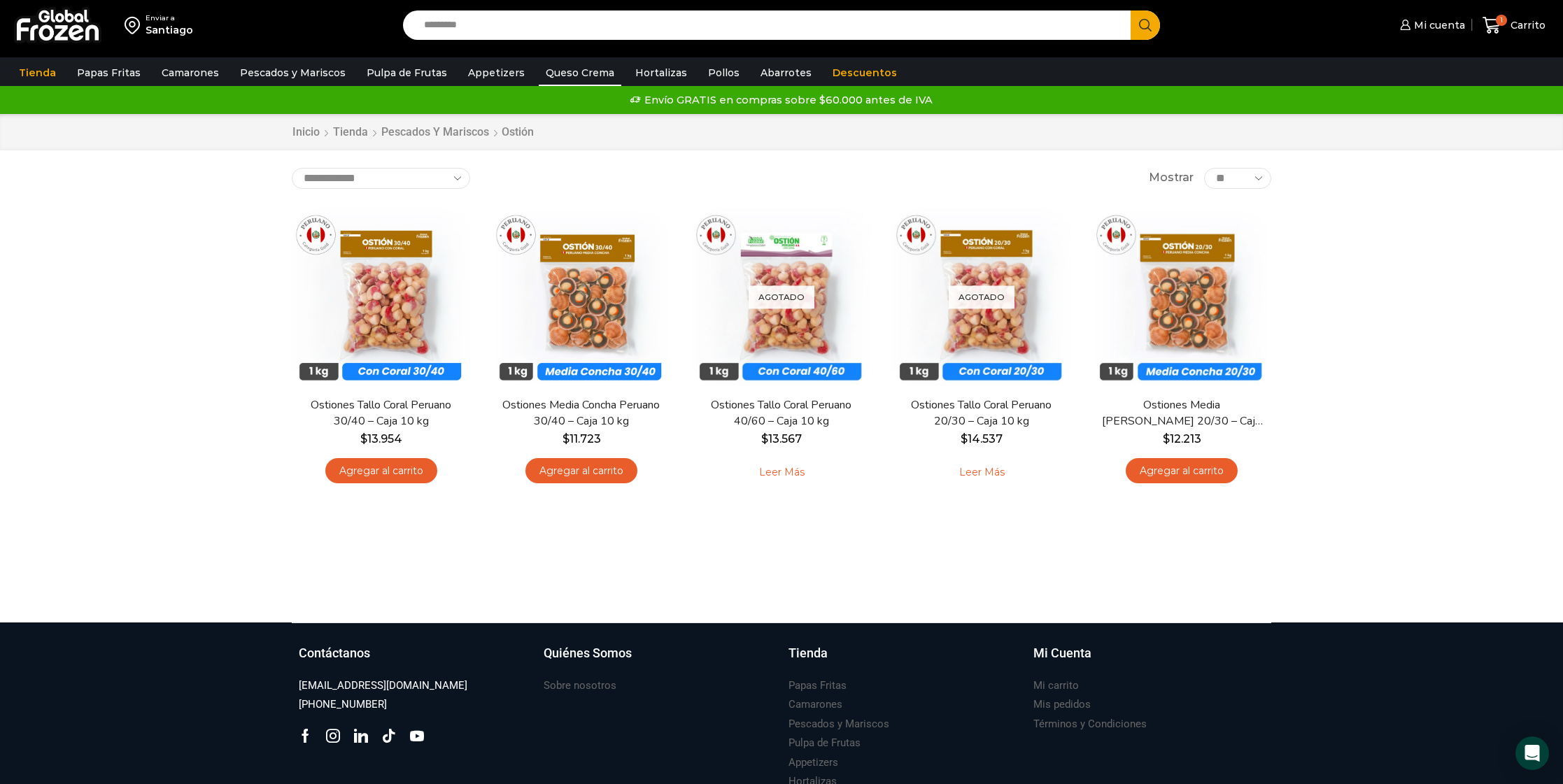
click at [586, 75] on link "Queso Crema" at bounding box center [580, 73] width 82 height 27
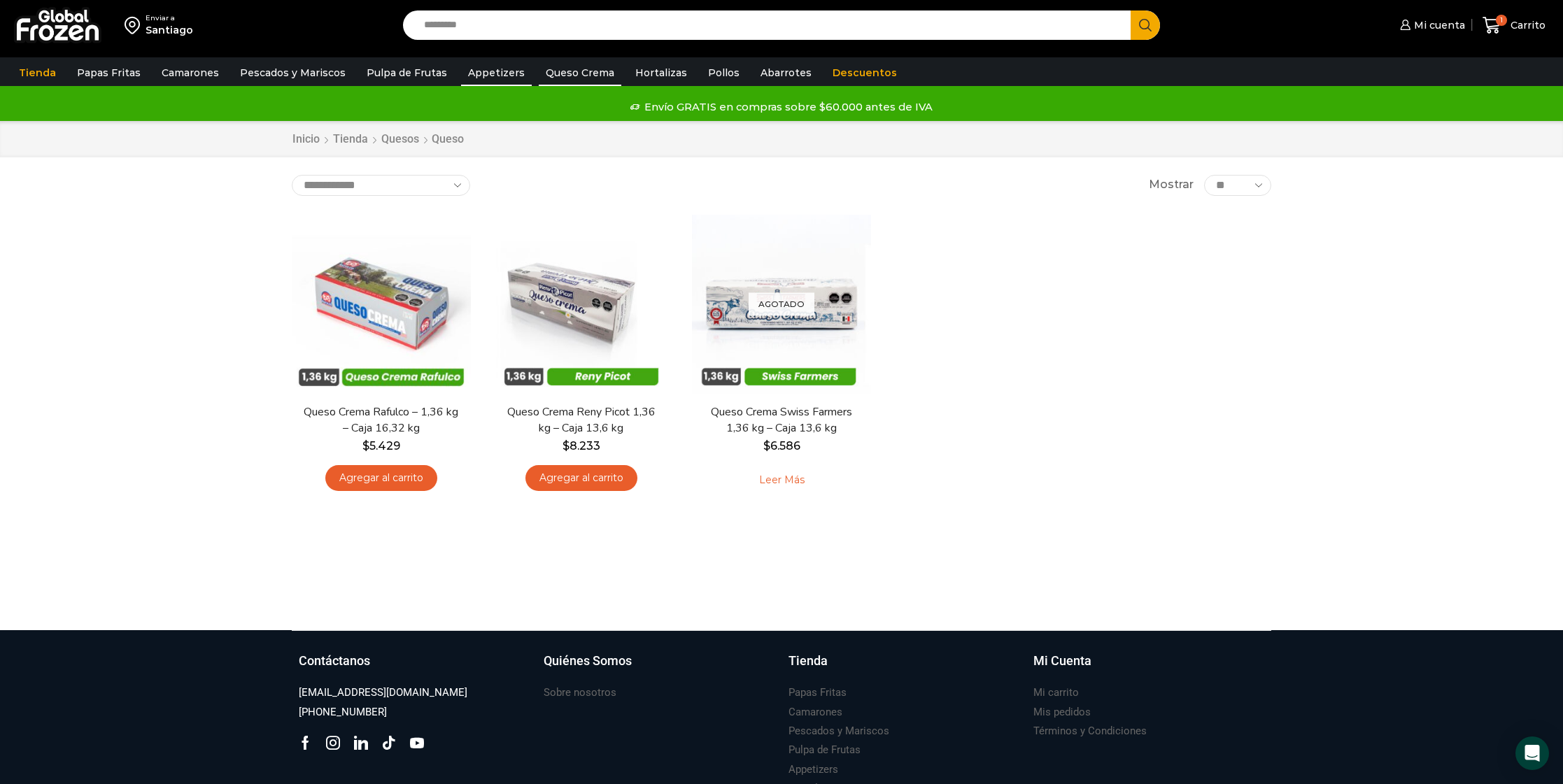
scroll to position [1, 0]
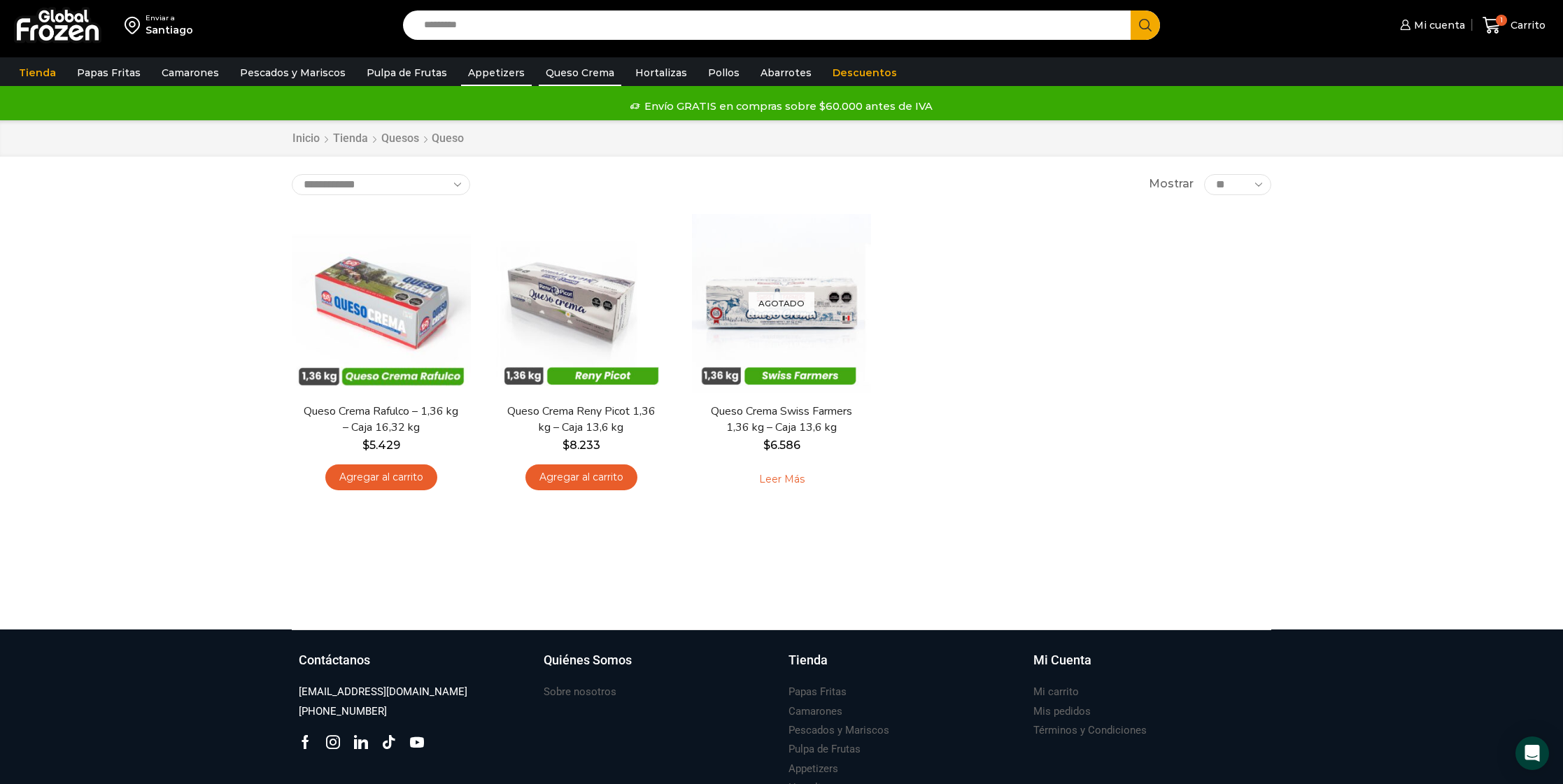
click at [482, 77] on link "Appetizers" at bounding box center [496, 73] width 71 height 27
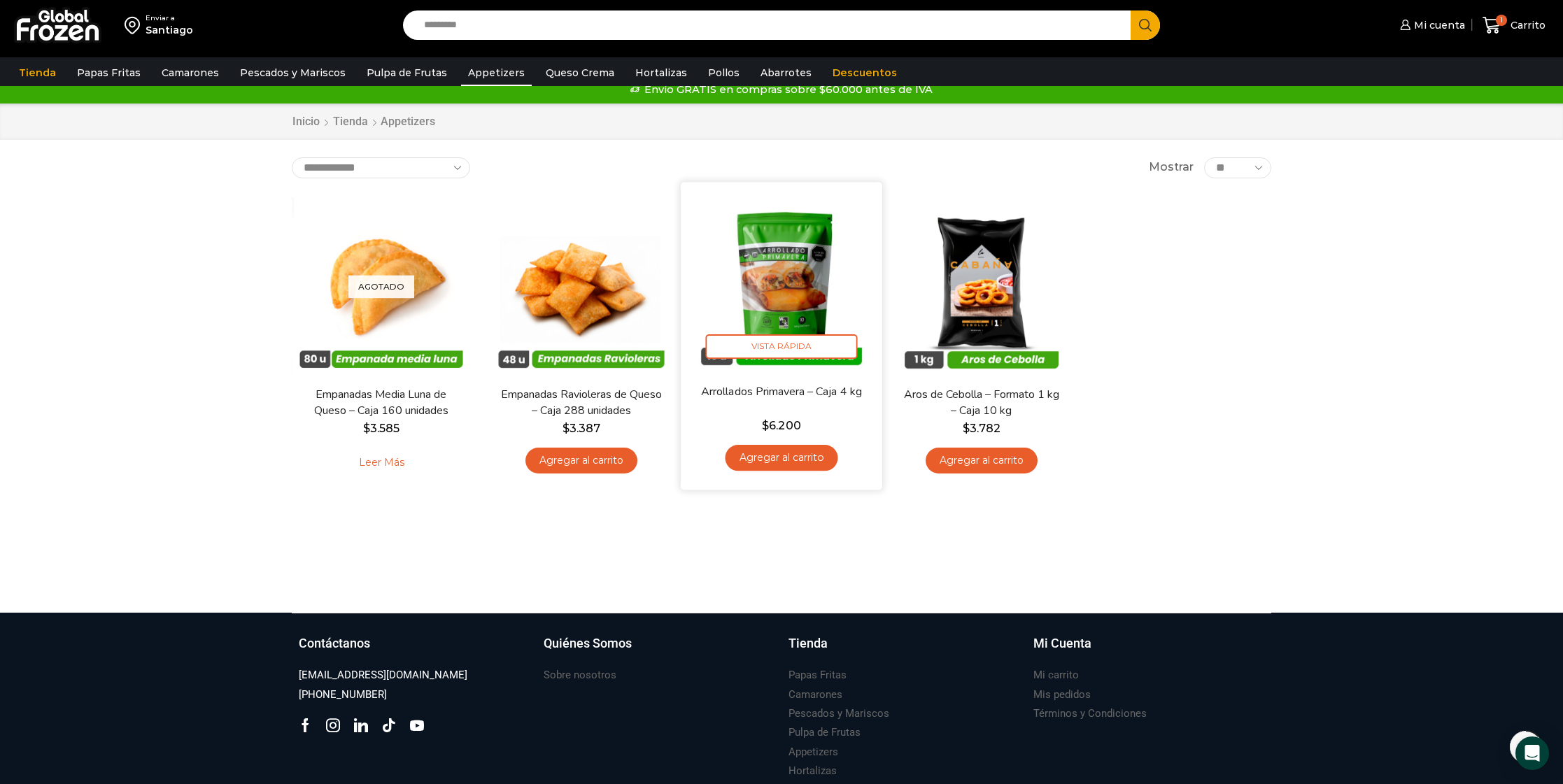
scroll to position [19, 0]
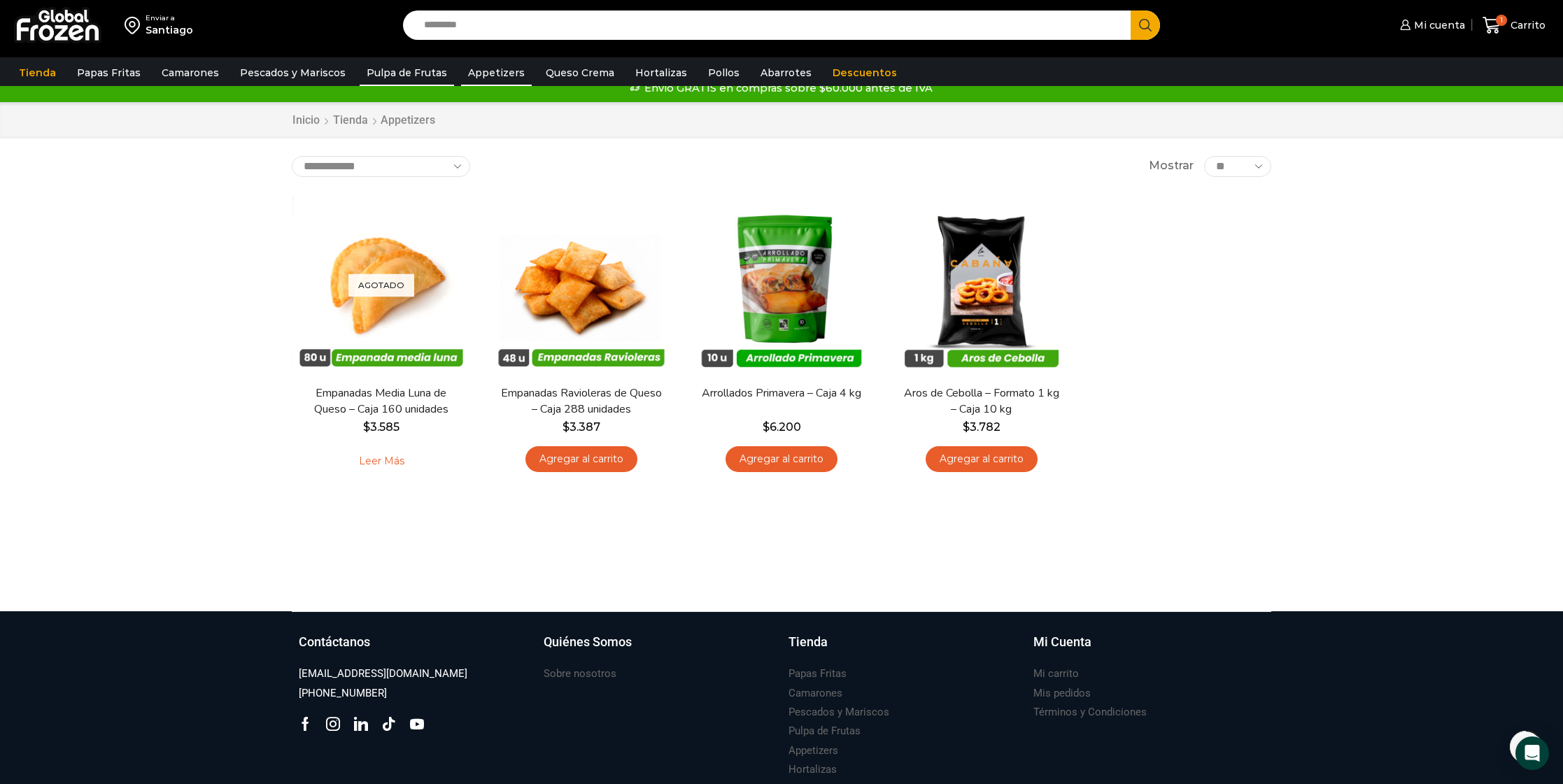
click at [404, 77] on link "Pulpa de Frutas" at bounding box center [407, 73] width 94 height 27
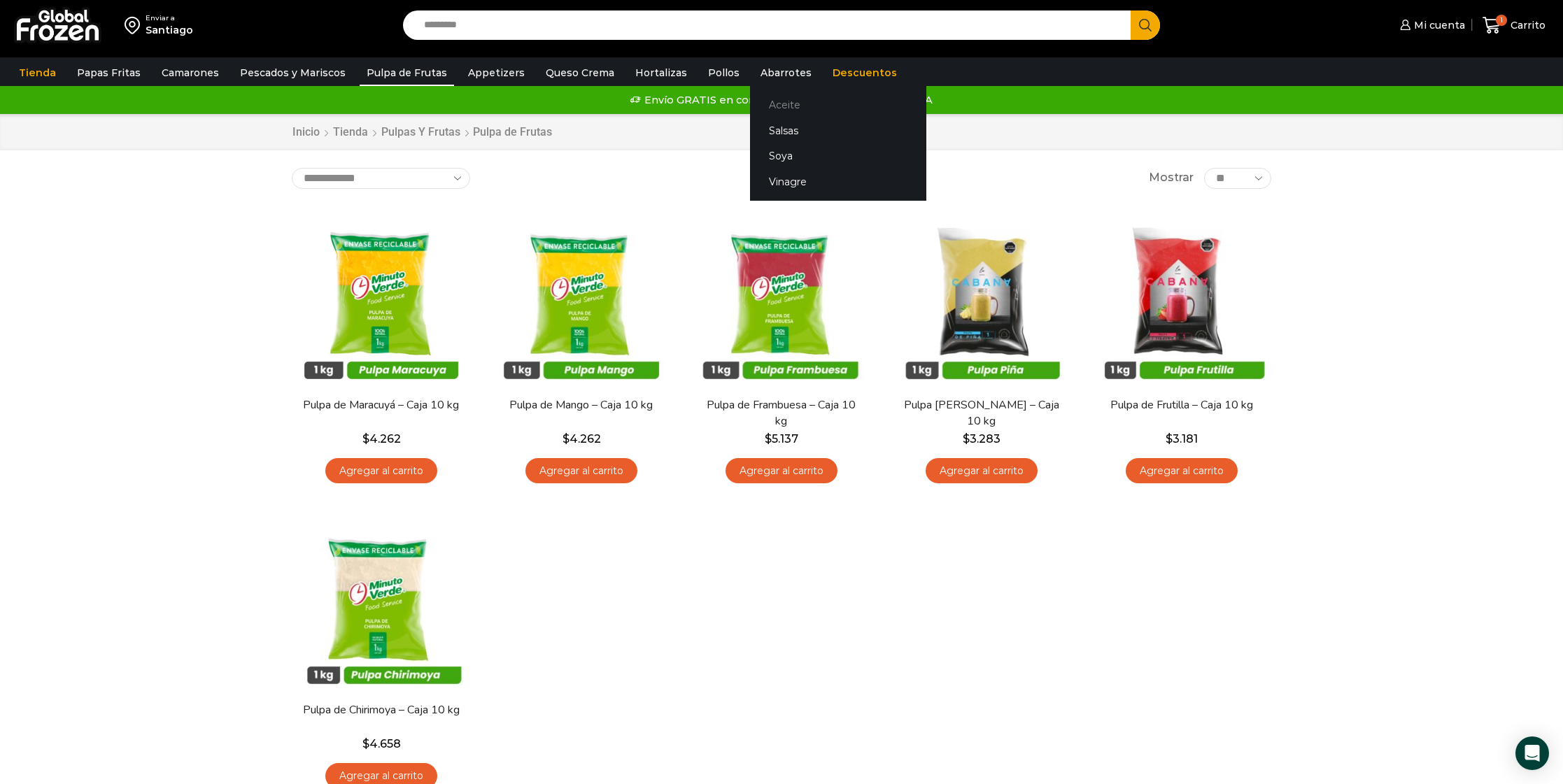
click at [768, 105] on link "Aceite" at bounding box center [837, 104] width 176 height 26
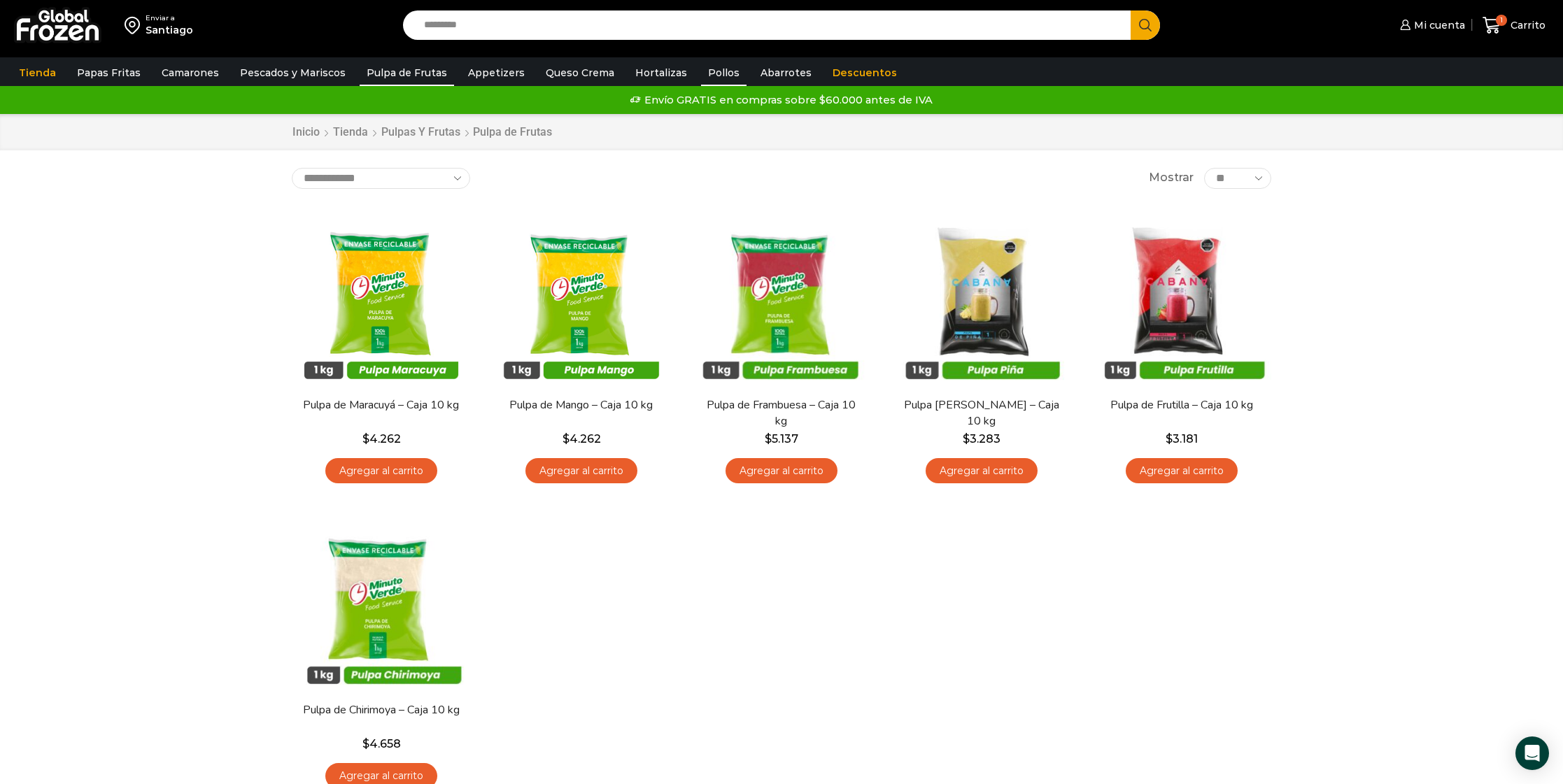
click at [704, 77] on link "Pollos" at bounding box center [724, 73] width 46 height 27
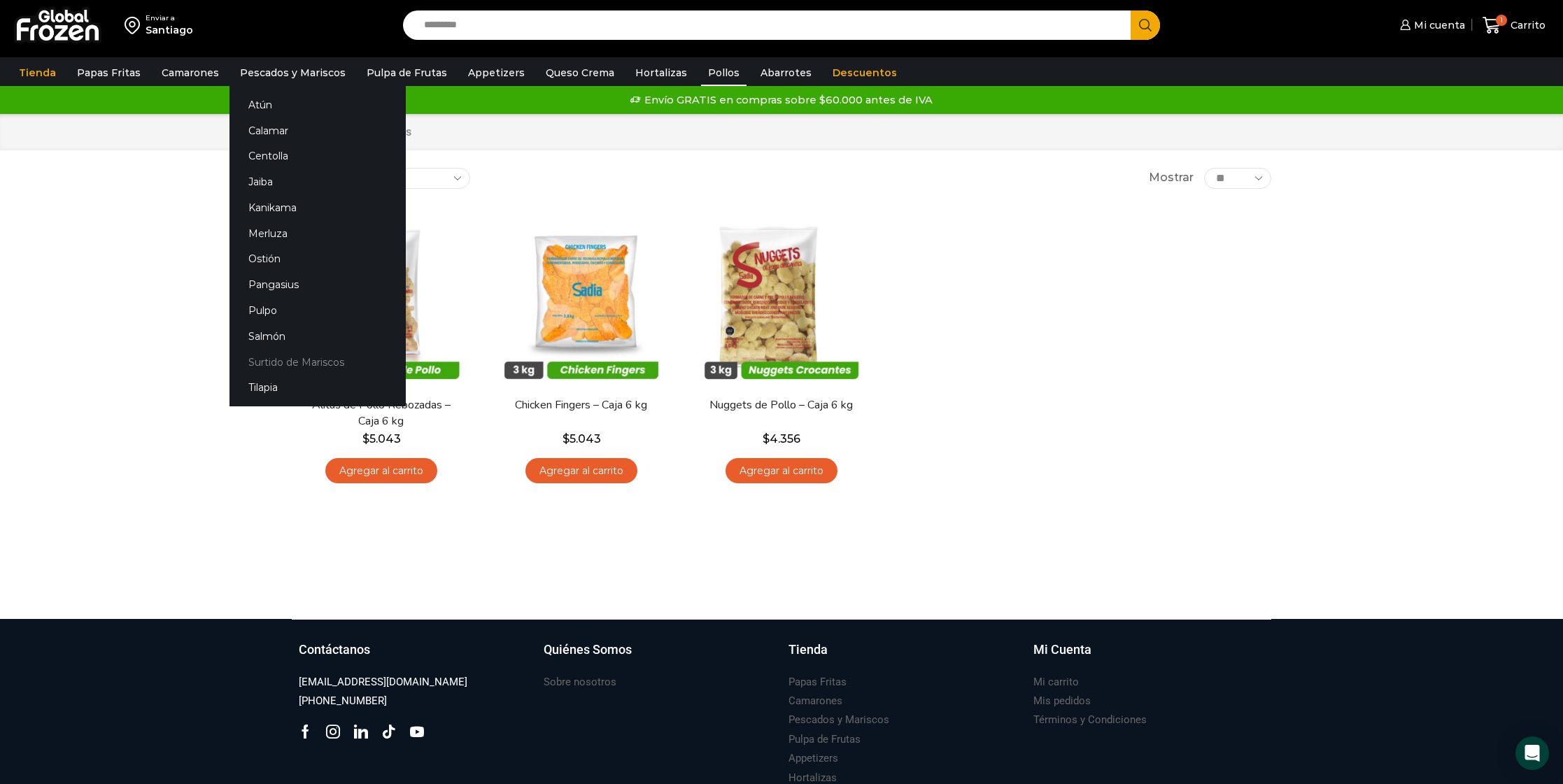
click at [295, 369] on link "Surtido de Mariscos" at bounding box center [317, 361] width 176 height 26
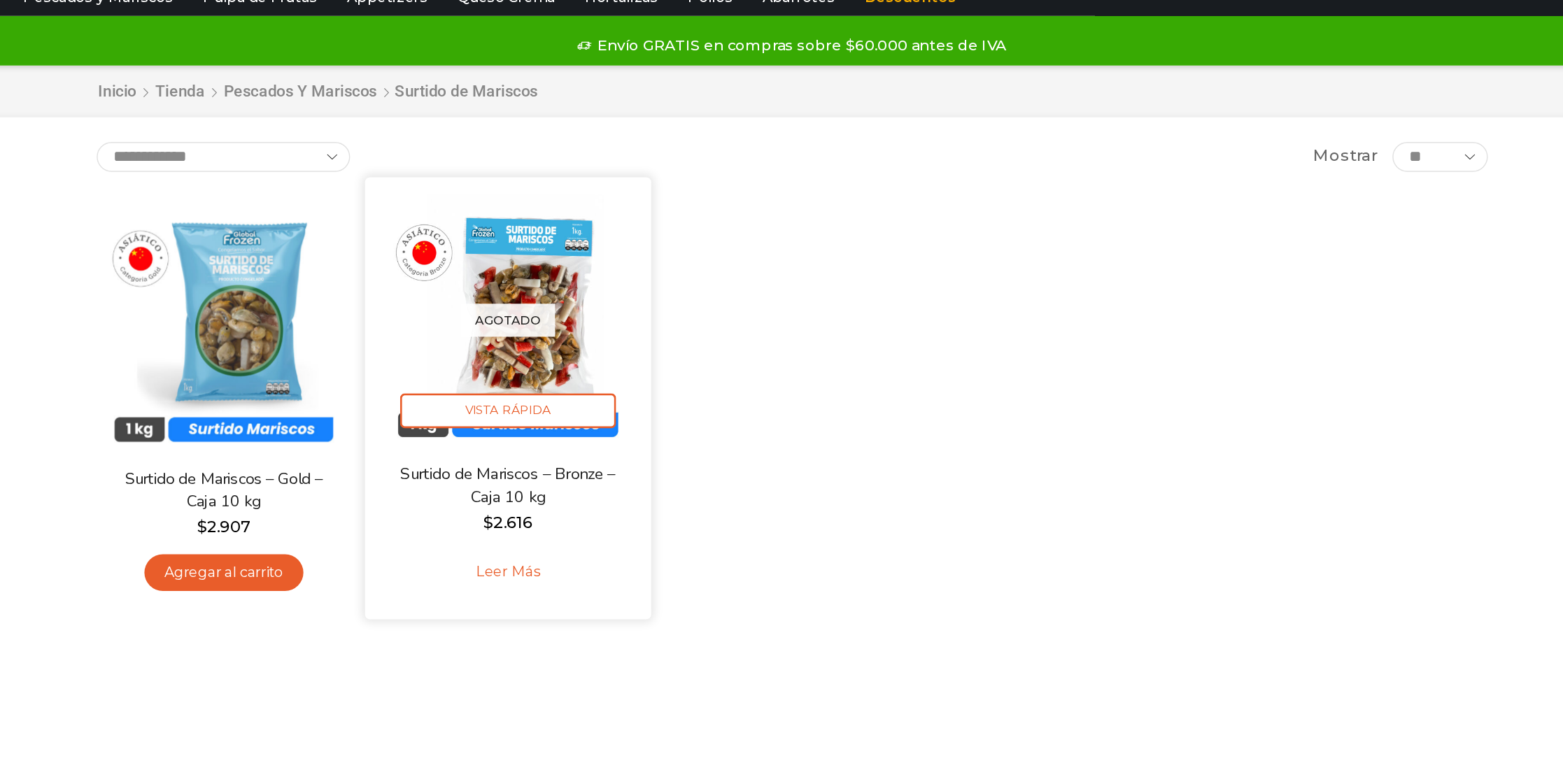
click at [491, 247] on div "Agotado Vista Rápida" at bounding box center [581, 300] width 180 height 180
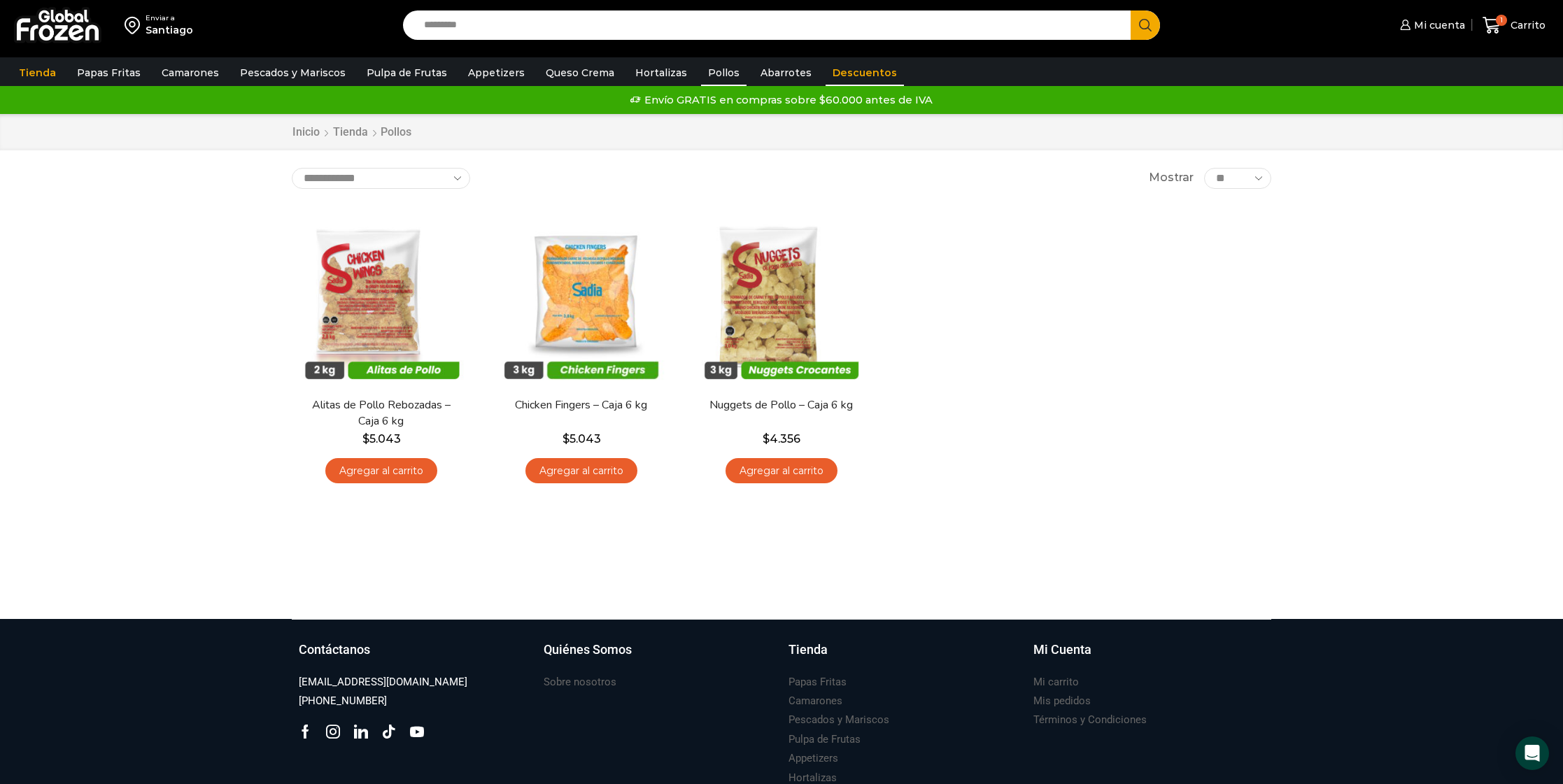
click at [842, 79] on link "Descuentos" at bounding box center [865, 73] width 78 height 27
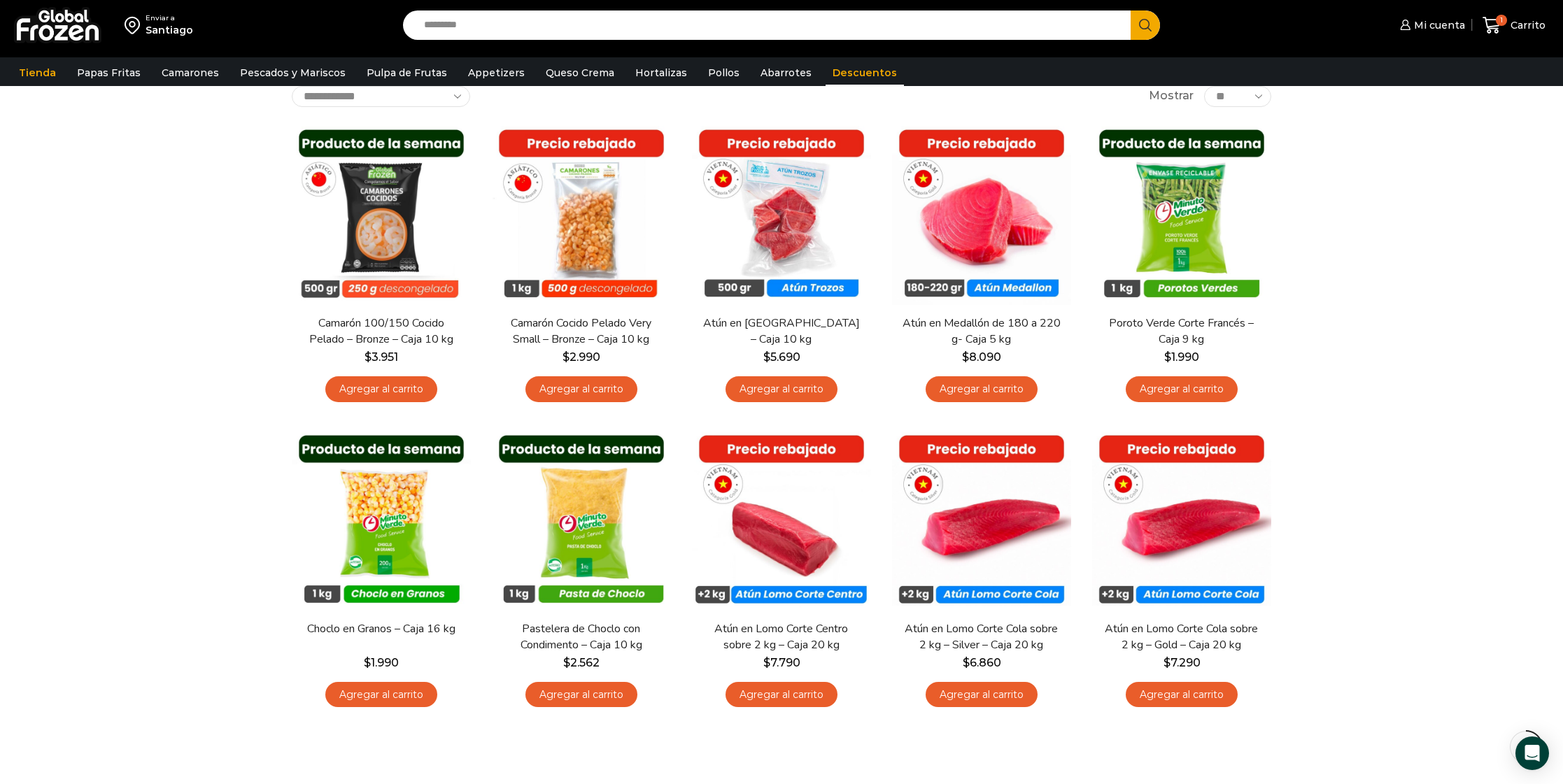
scroll to position [91, 0]
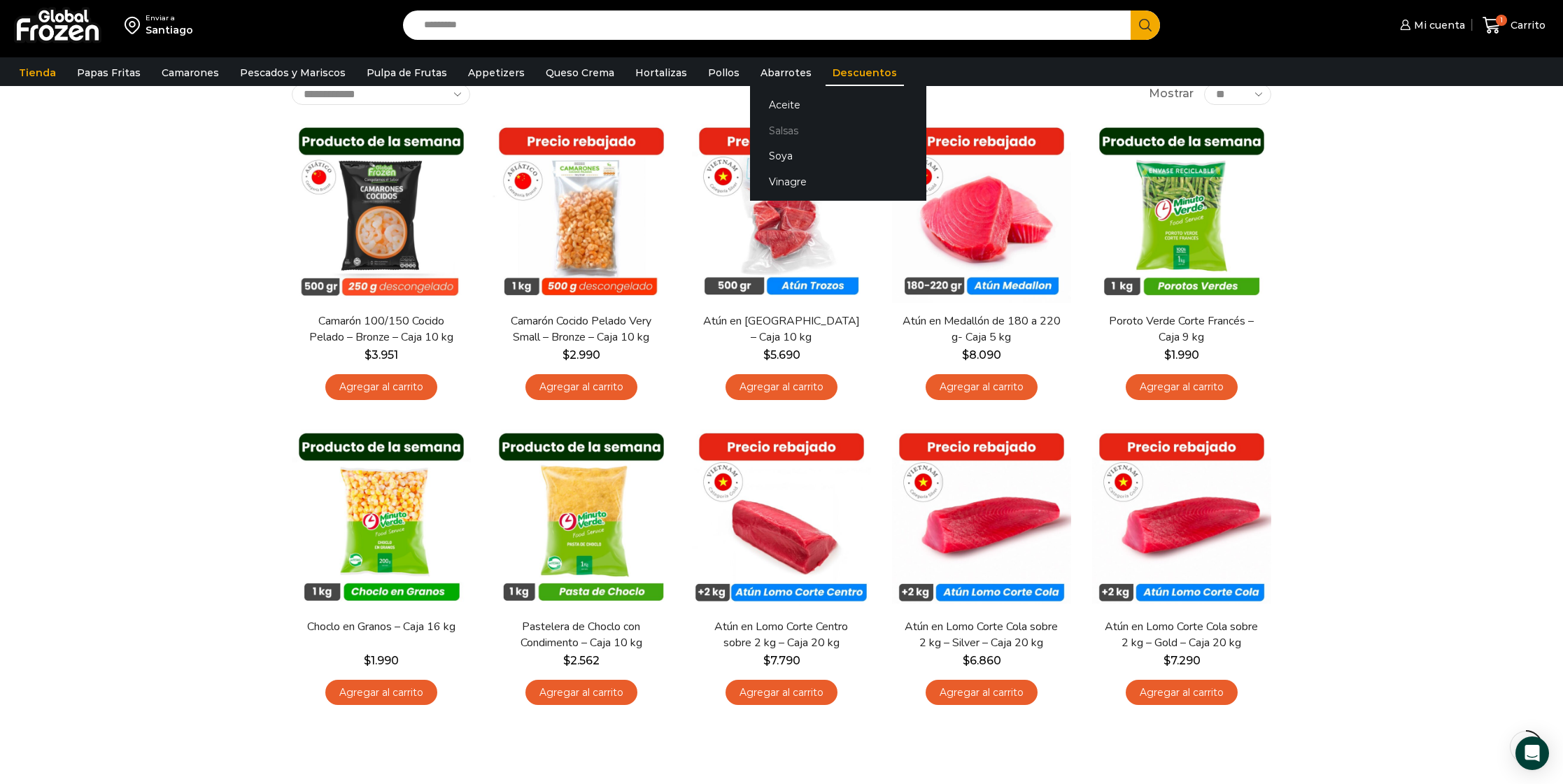
click at [767, 134] on link "Salsas" at bounding box center [837, 130] width 176 height 26
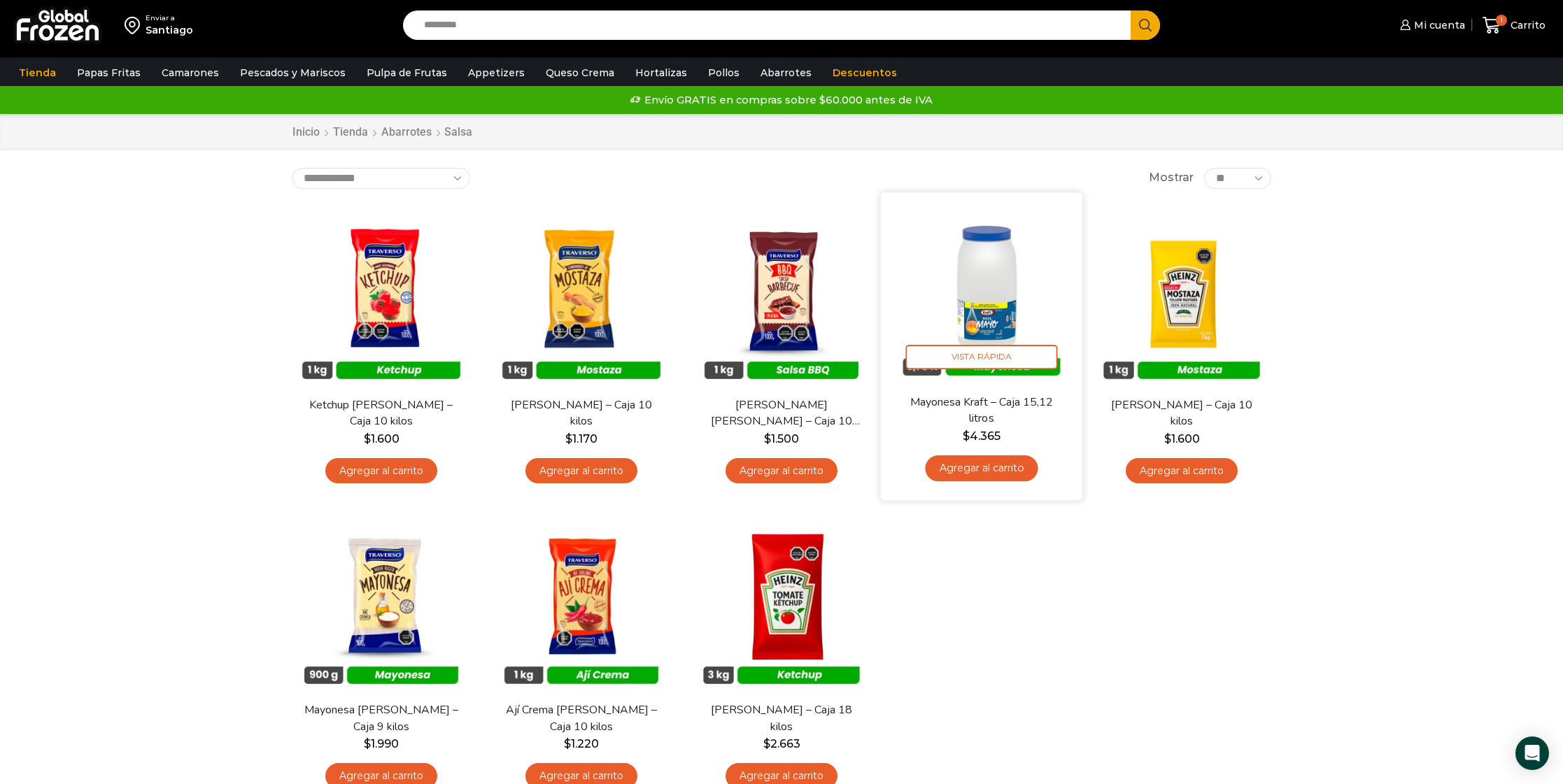
click at [973, 286] on img at bounding box center [981, 292] width 180 height 180
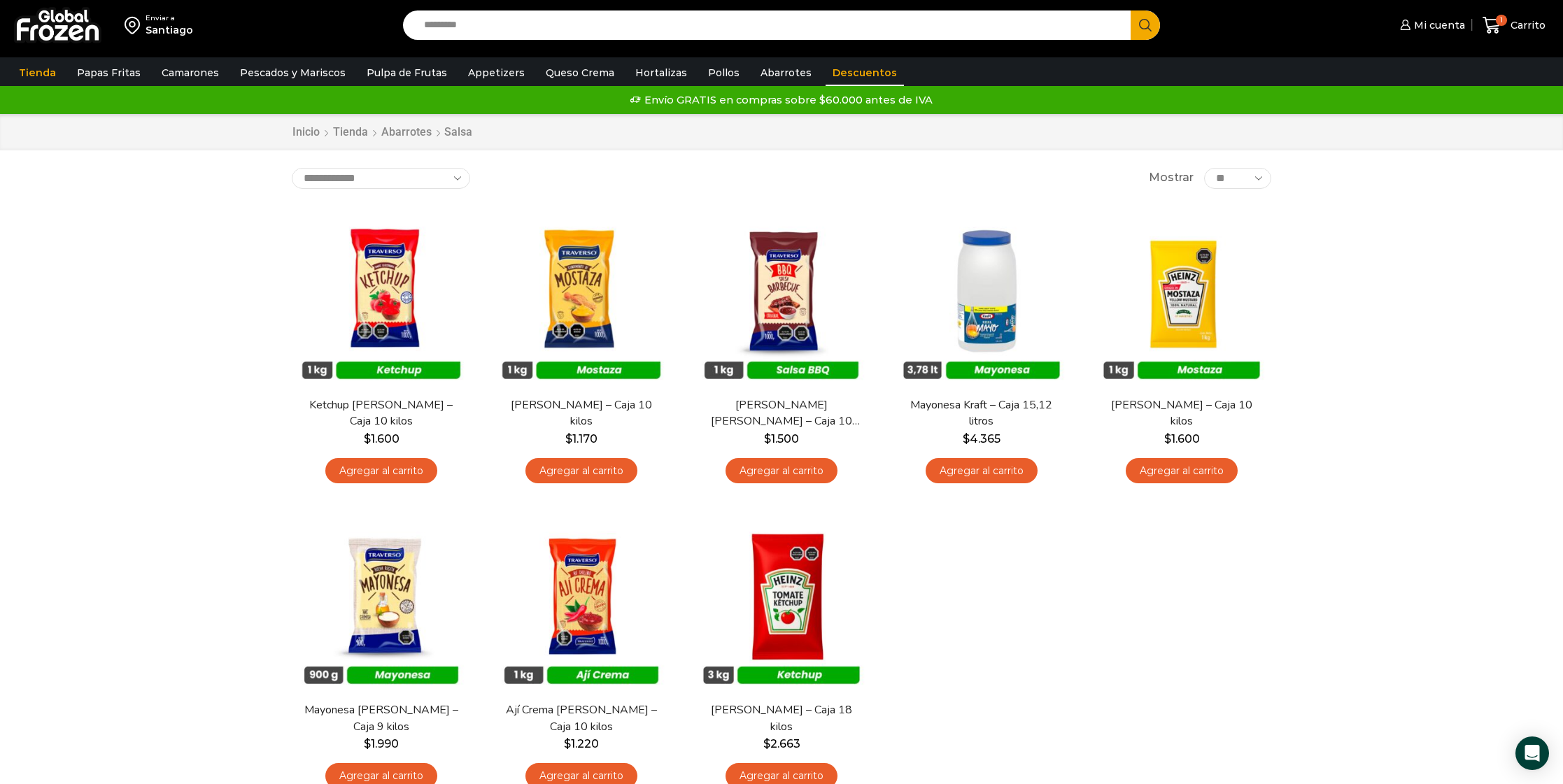
click at [835, 69] on link "Descuentos" at bounding box center [865, 73] width 78 height 27
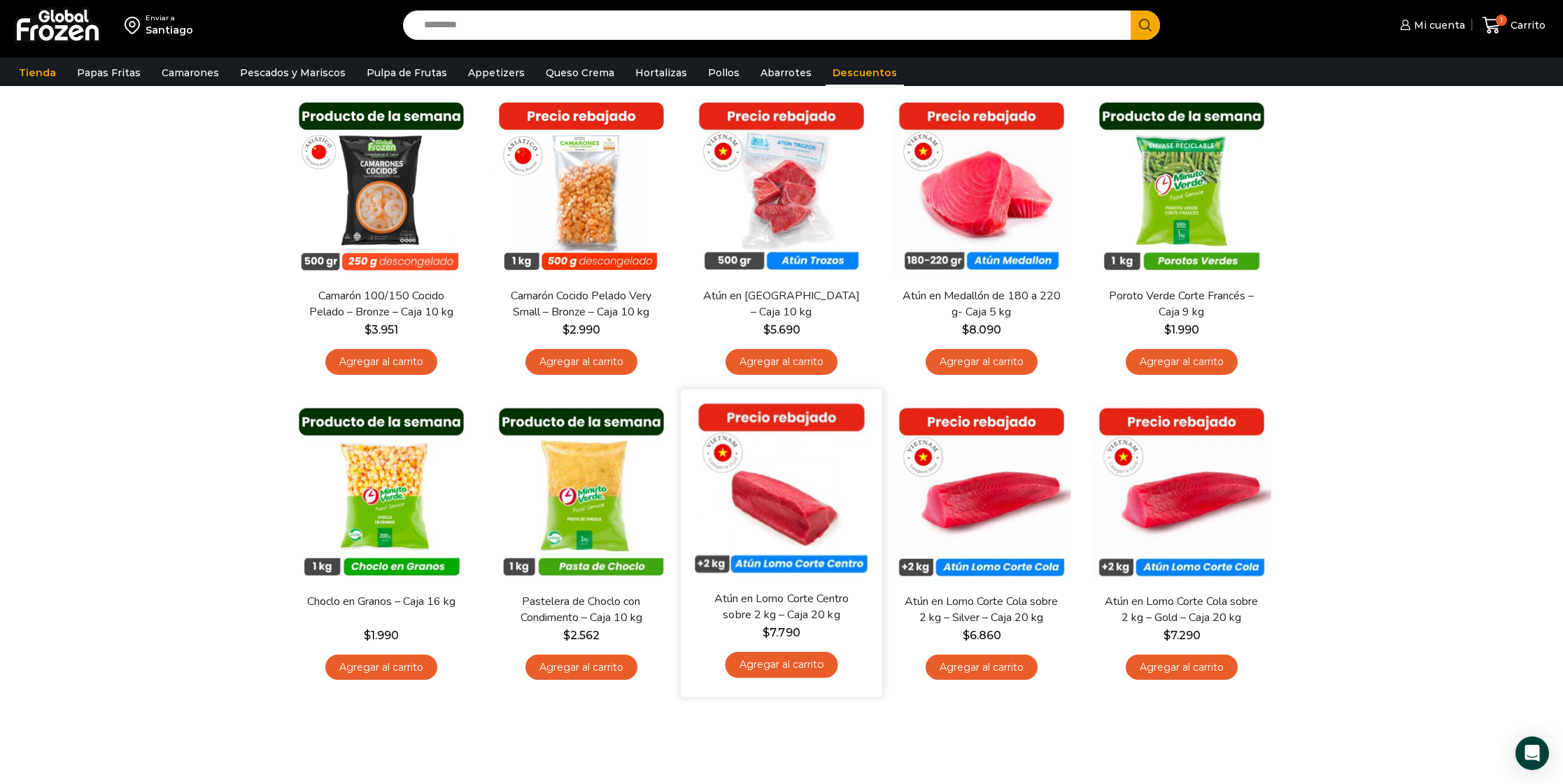
scroll to position [261, 0]
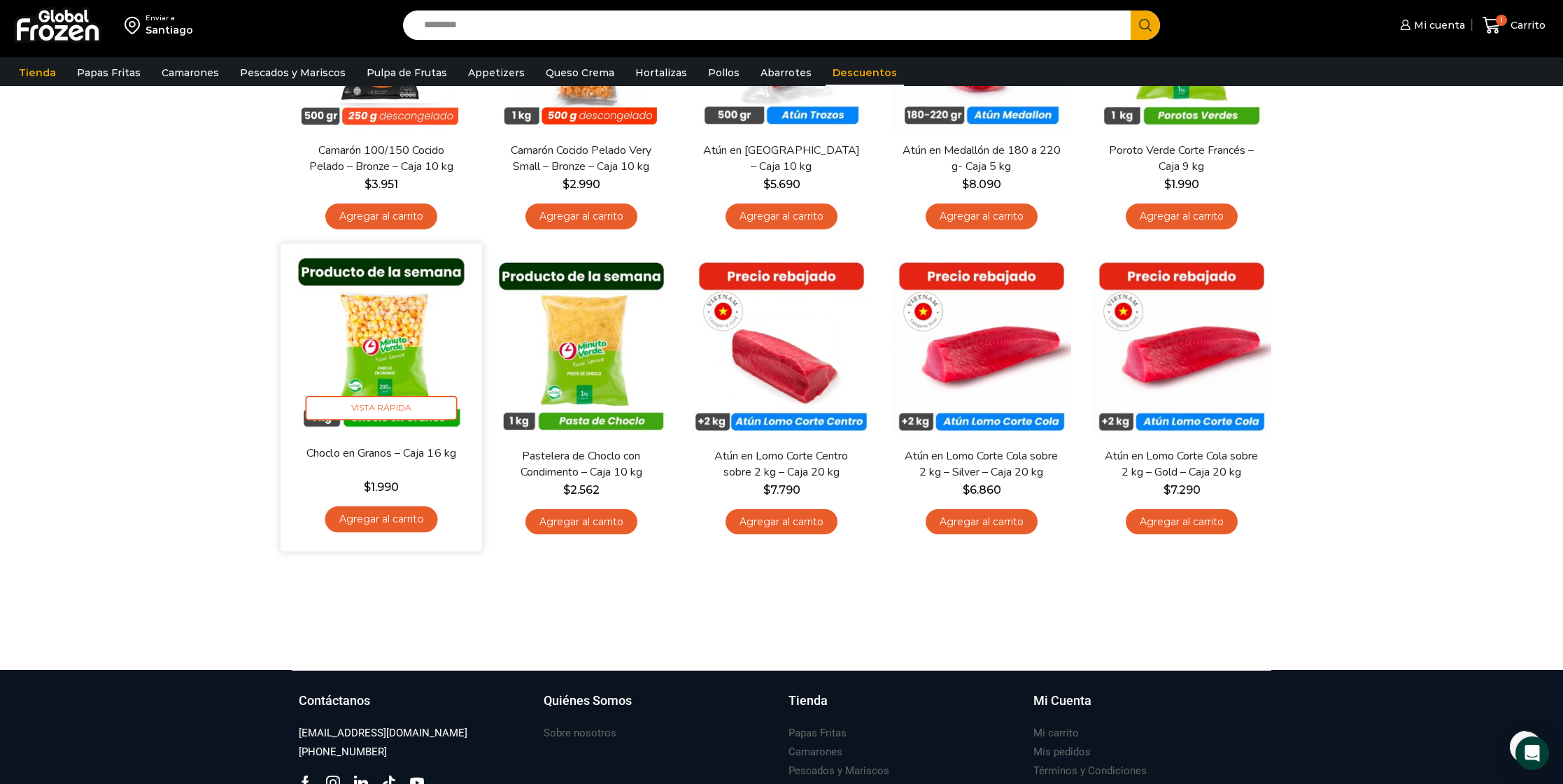
click at [380, 345] on img at bounding box center [381, 344] width 180 height 180
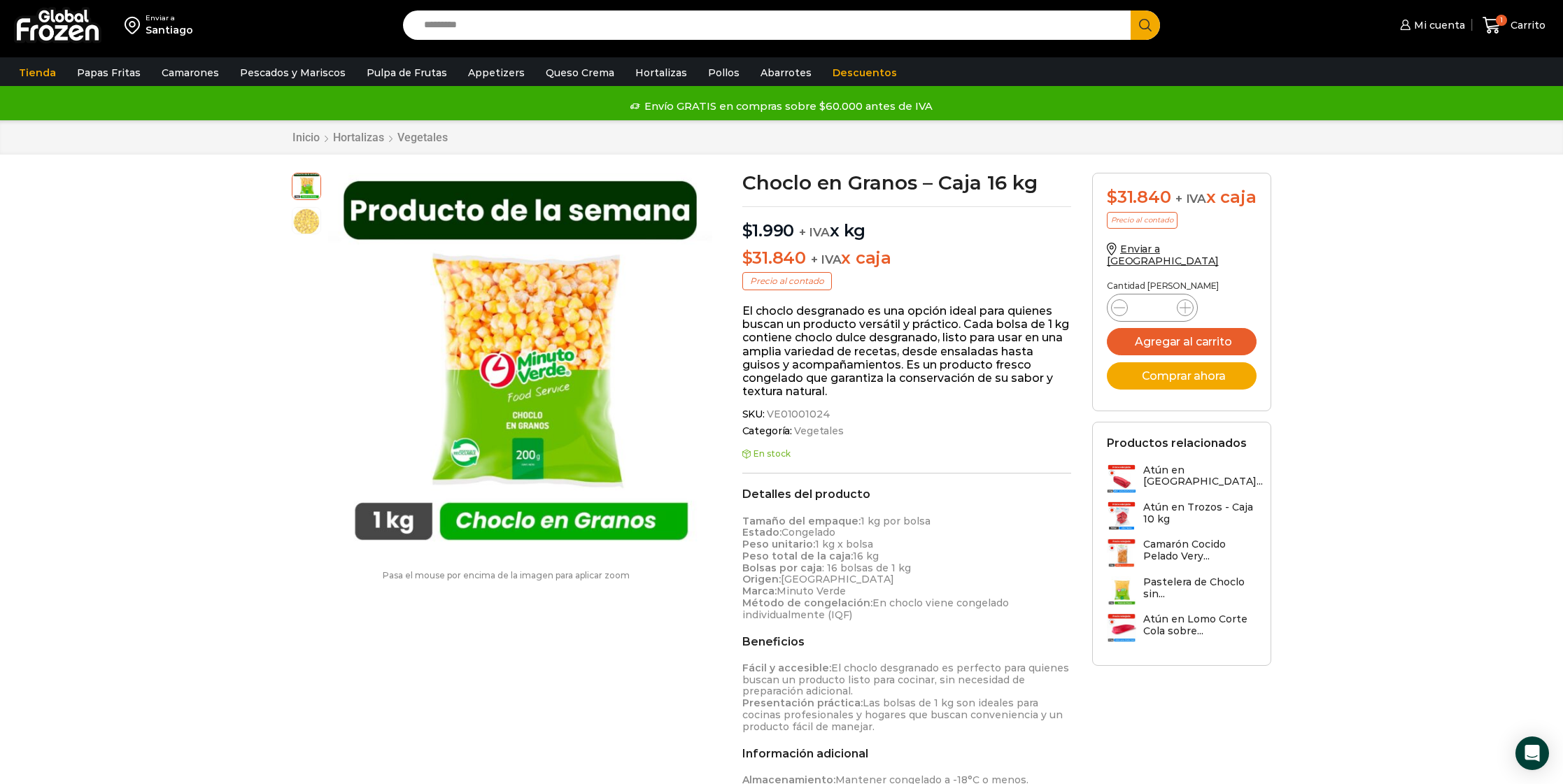
drag, startPoint x: 745, startPoint y: 230, endPoint x: 878, endPoint y: 230, distance: 133.0
click at [878, 230] on p "$ 1.990 + IVA x kg" at bounding box center [907, 223] width 329 height 35
drag, startPoint x: 871, startPoint y: 234, endPoint x: 720, endPoint y: 233, distance: 151.0
drag, startPoint x: 937, startPoint y: 236, endPoint x: 898, endPoint y: 250, distance: 41.4
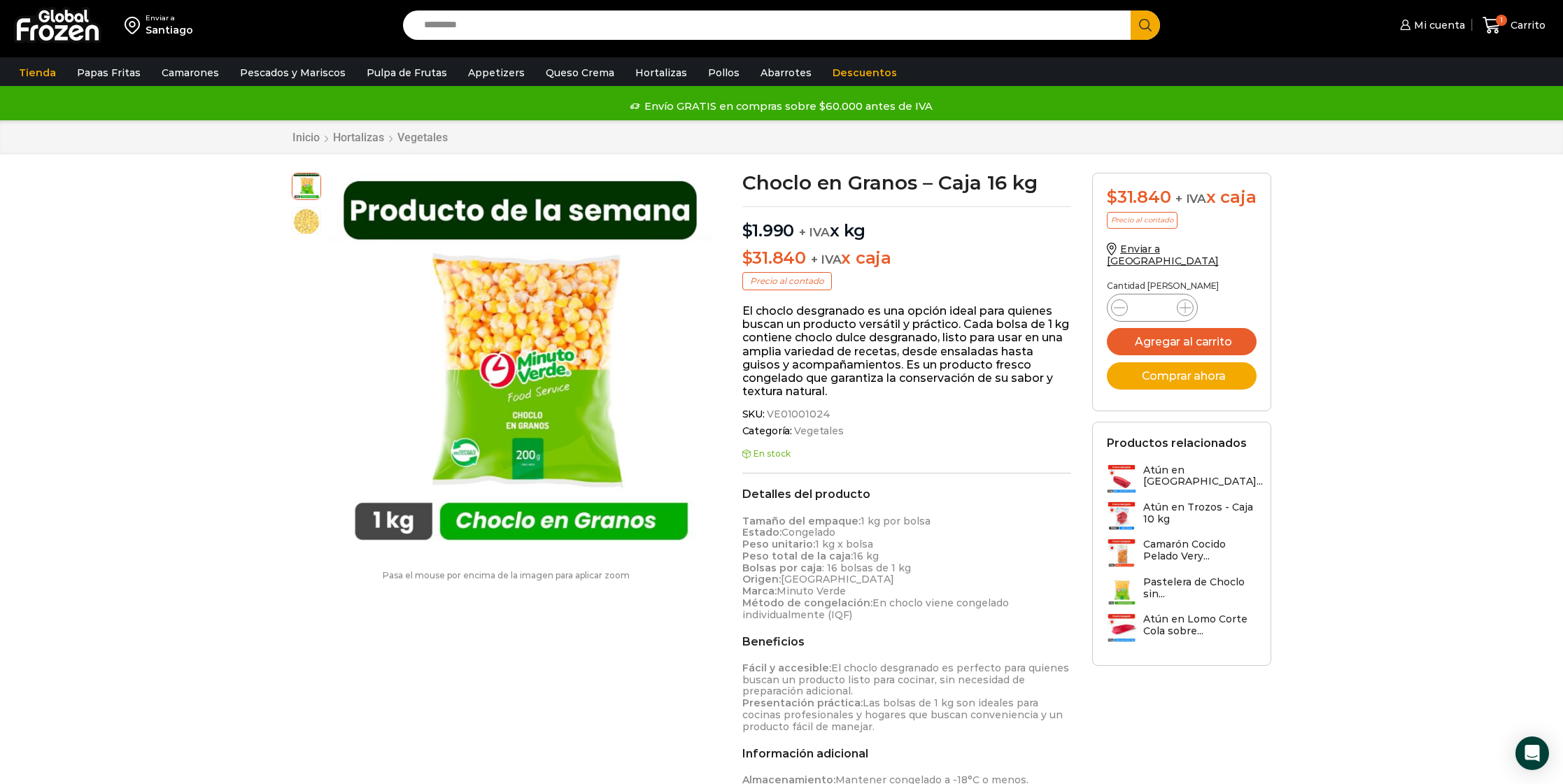
click at [937, 236] on p "$ 1.990 + IVA x kg" at bounding box center [907, 223] width 329 height 35
click at [467, 70] on link "Appetizers" at bounding box center [496, 73] width 71 height 27
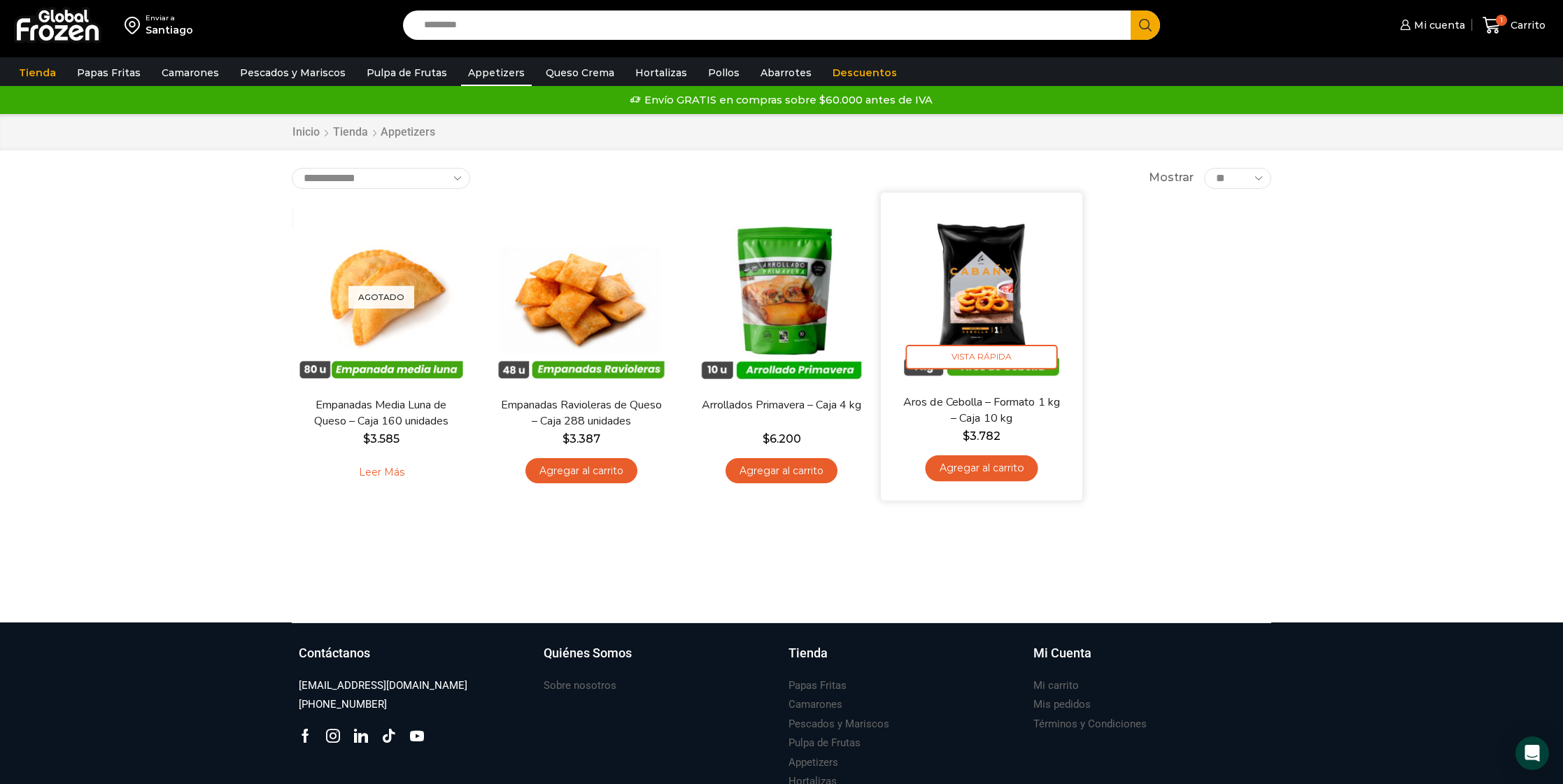
click at [999, 297] on img at bounding box center [981, 292] width 180 height 180
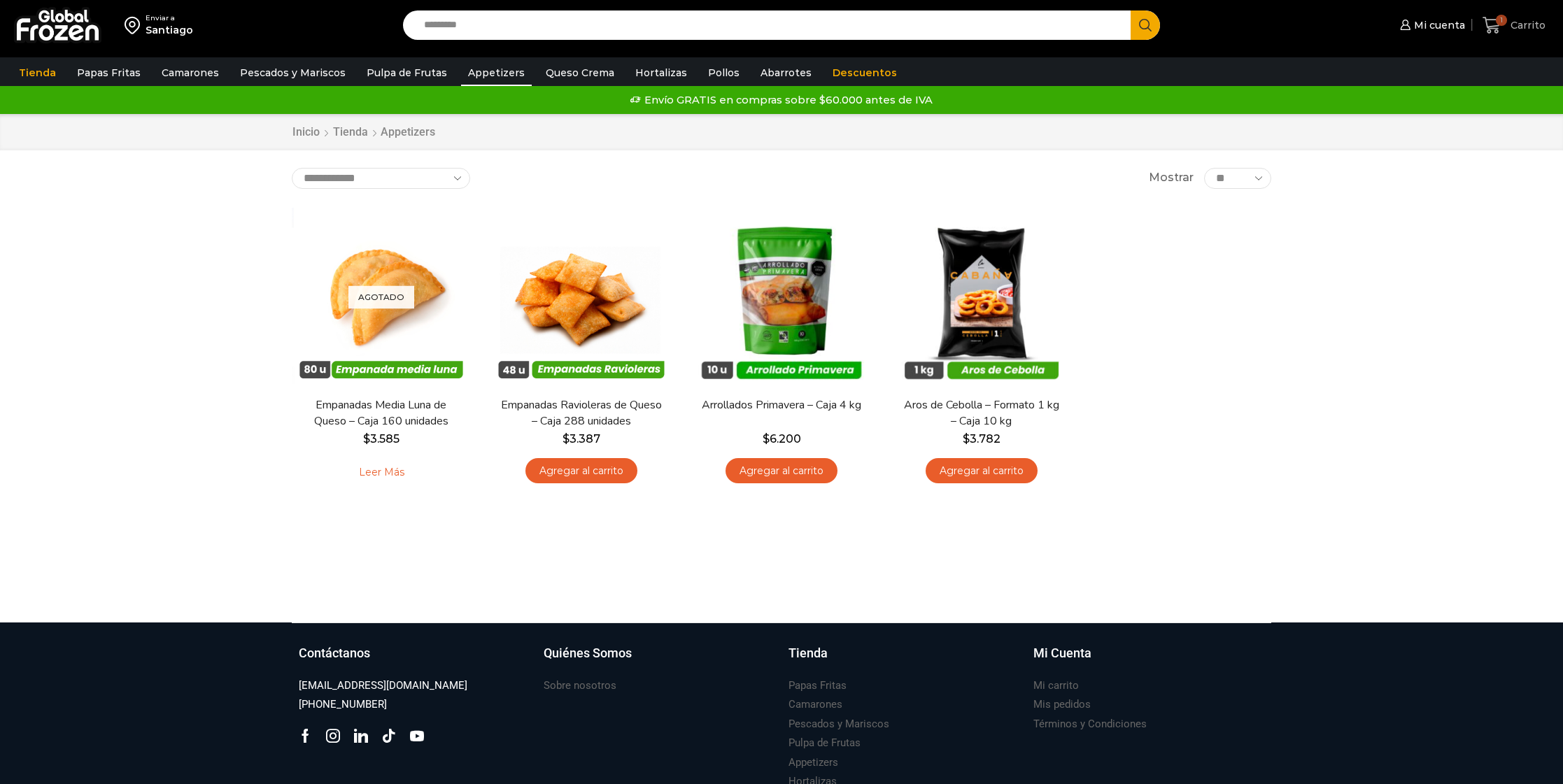
scroll to position [7, 0]
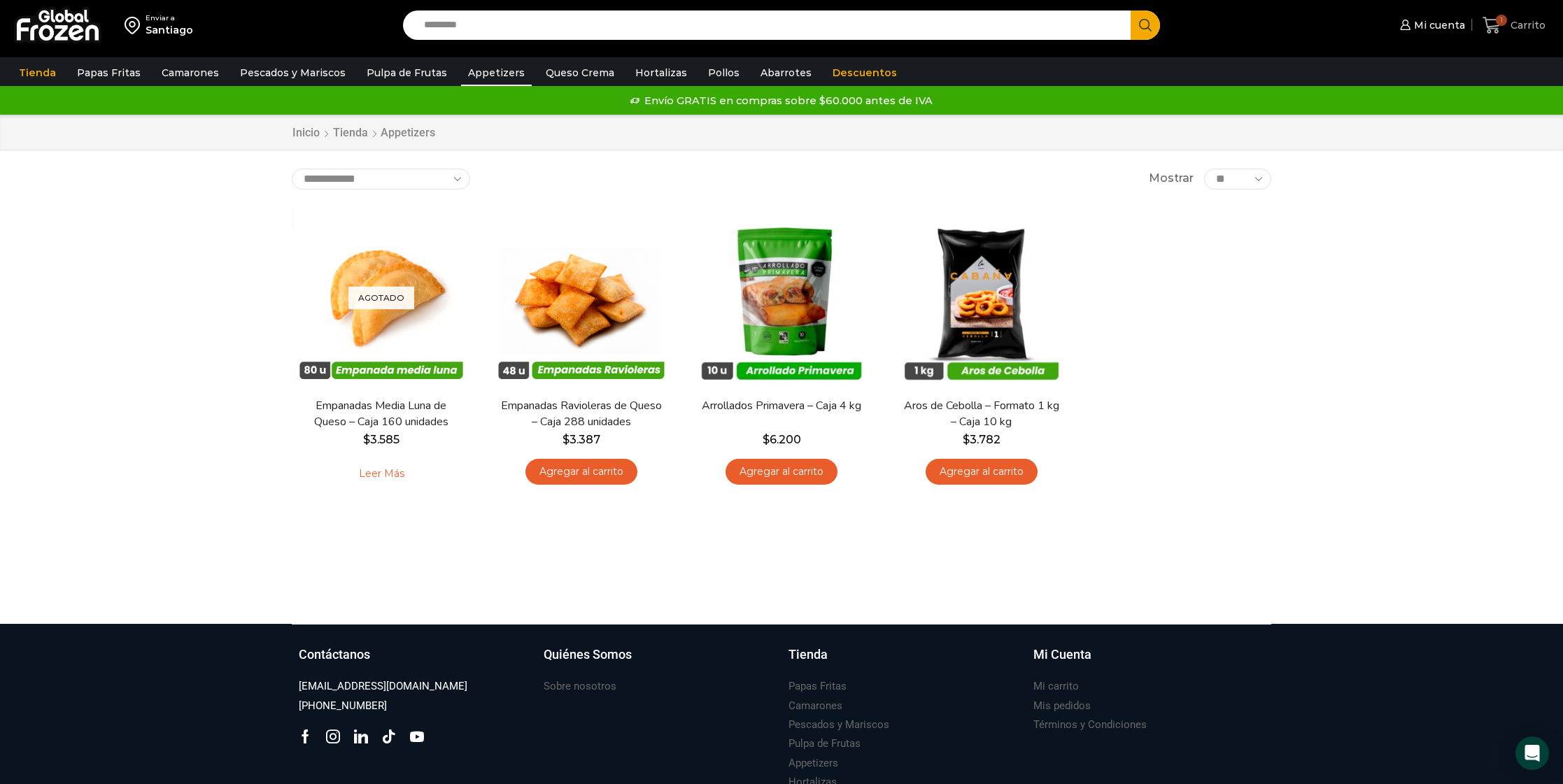
click at [1490, 25] on icon at bounding box center [1492, 26] width 19 height 19
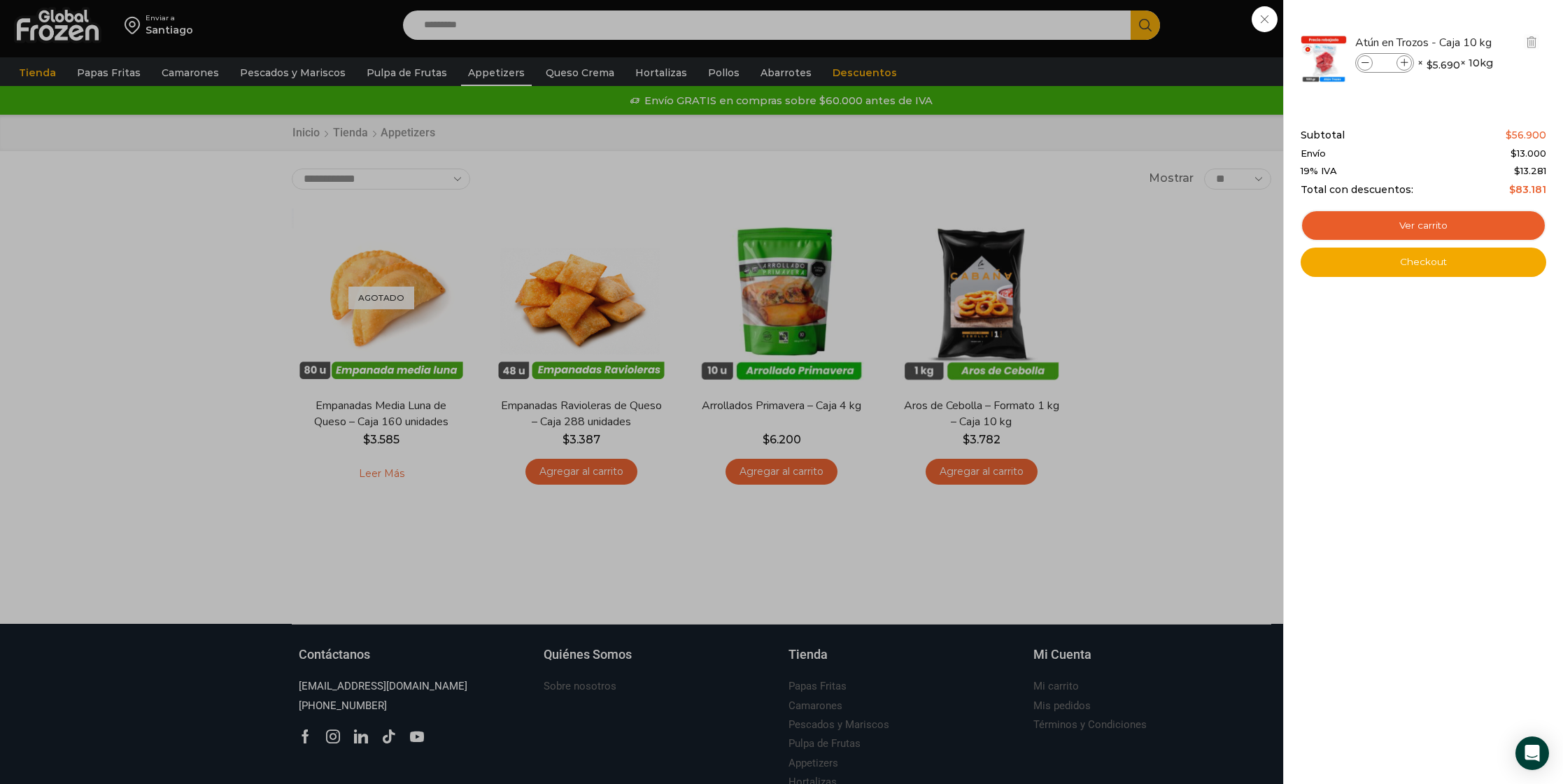
click at [1327, 60] on img at bounding box center [1324, 59] width 49 height 49
